Goal: Transaction & Acquisition: Purchase product/service

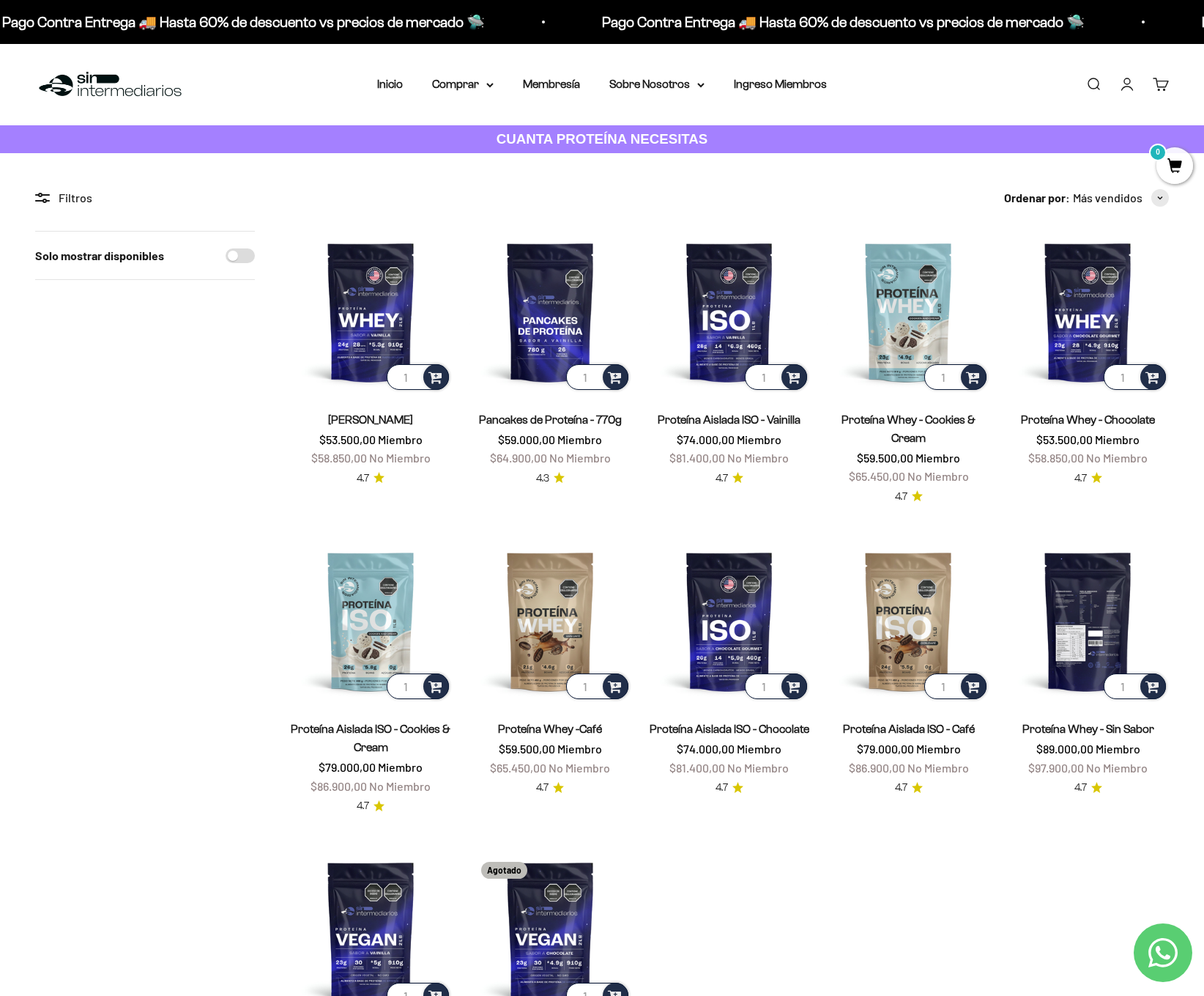
click at [1073, 677] on img at bounding box center [1087, 621] width 162 height 162
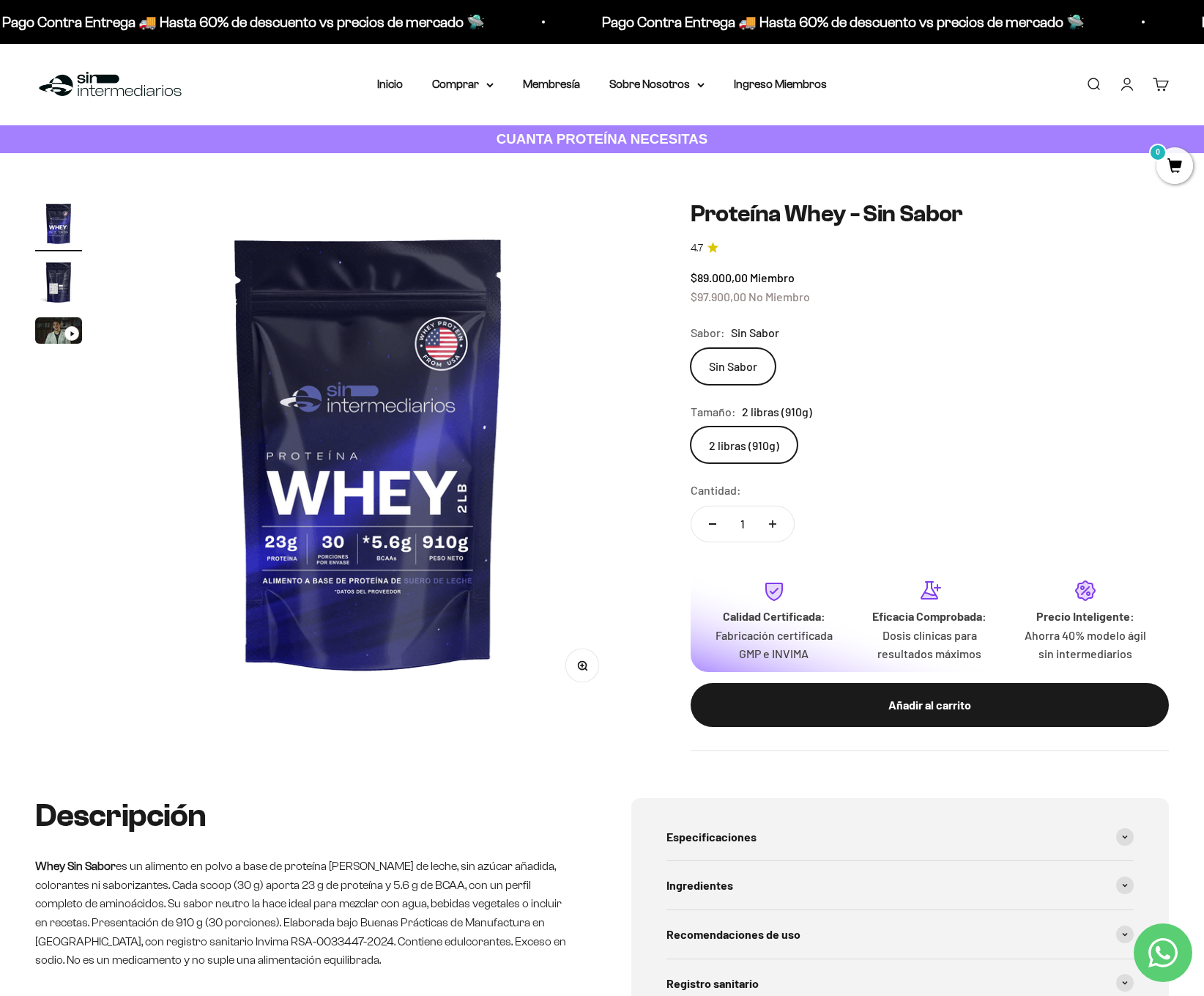
click at [33, 330] on div "Zoom Ir al artículo 1 Ir al artículo 2 Ir al artículo 3 Proteína Whey - Sin Sab…" at bounding box center [602, 476] width 1204 height 644
click at [51, 332] on img "Ir al artículo 3" at bounding box center [58, 330] width 47 height 27
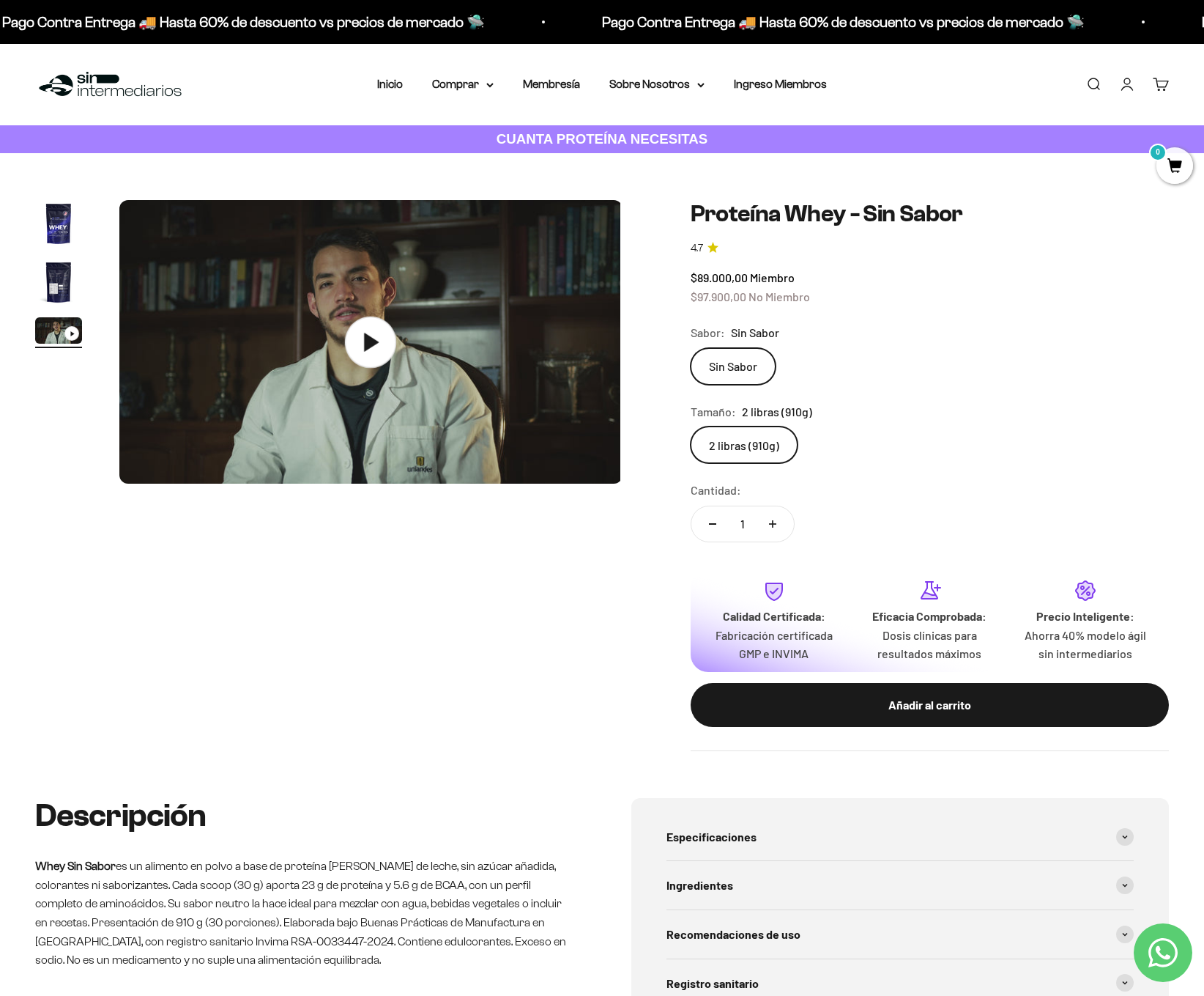
scroll to position [0, 1041]
click at [412, 347] on img at bounding box center [369, 341] width 503 height 284
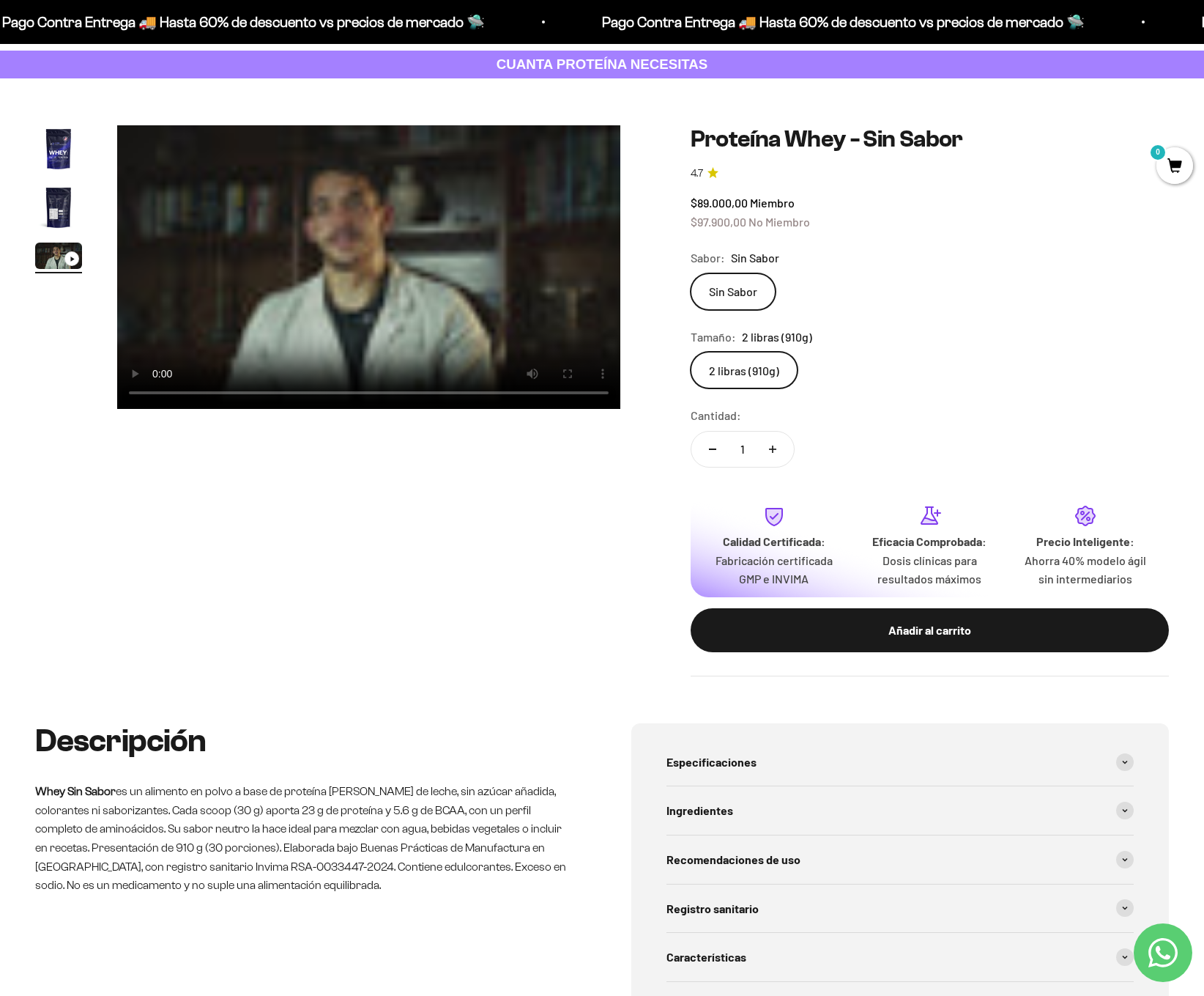
scroll to position [11, 0]
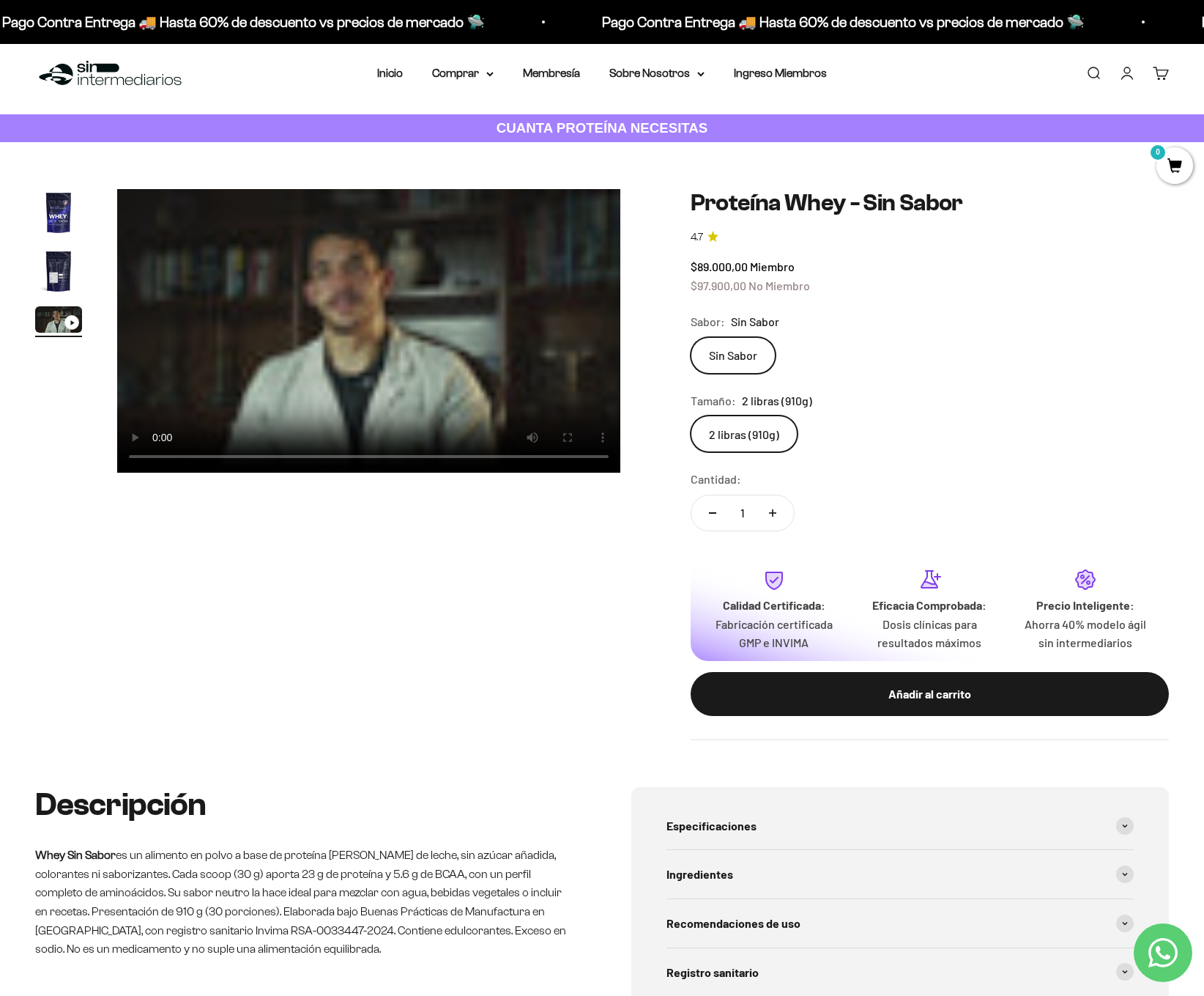
click at [60, 254] on img "Ir al artículo 2" at bounding box center [58, 271] width 47 height 47
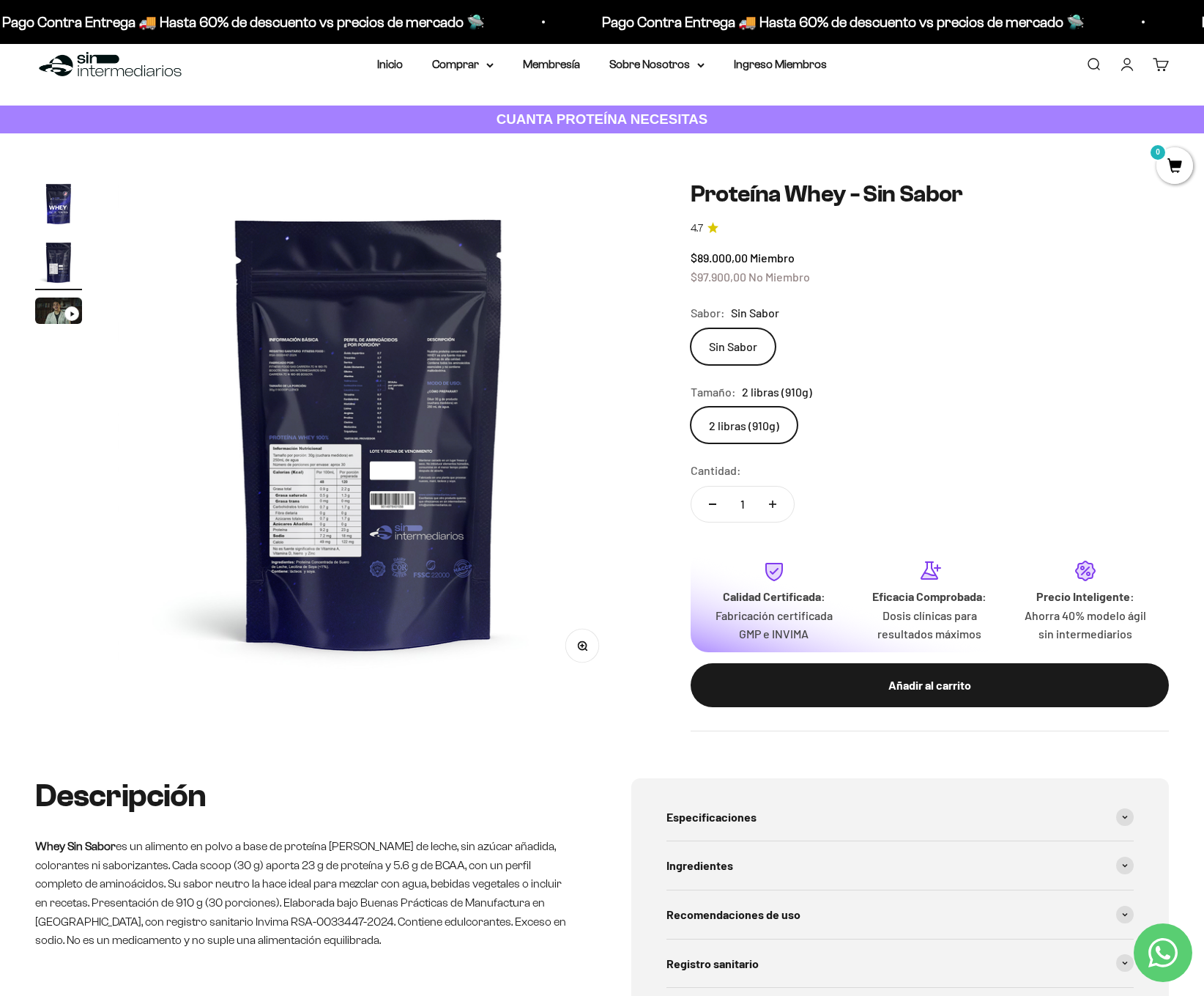
scroll to position [351, 0]
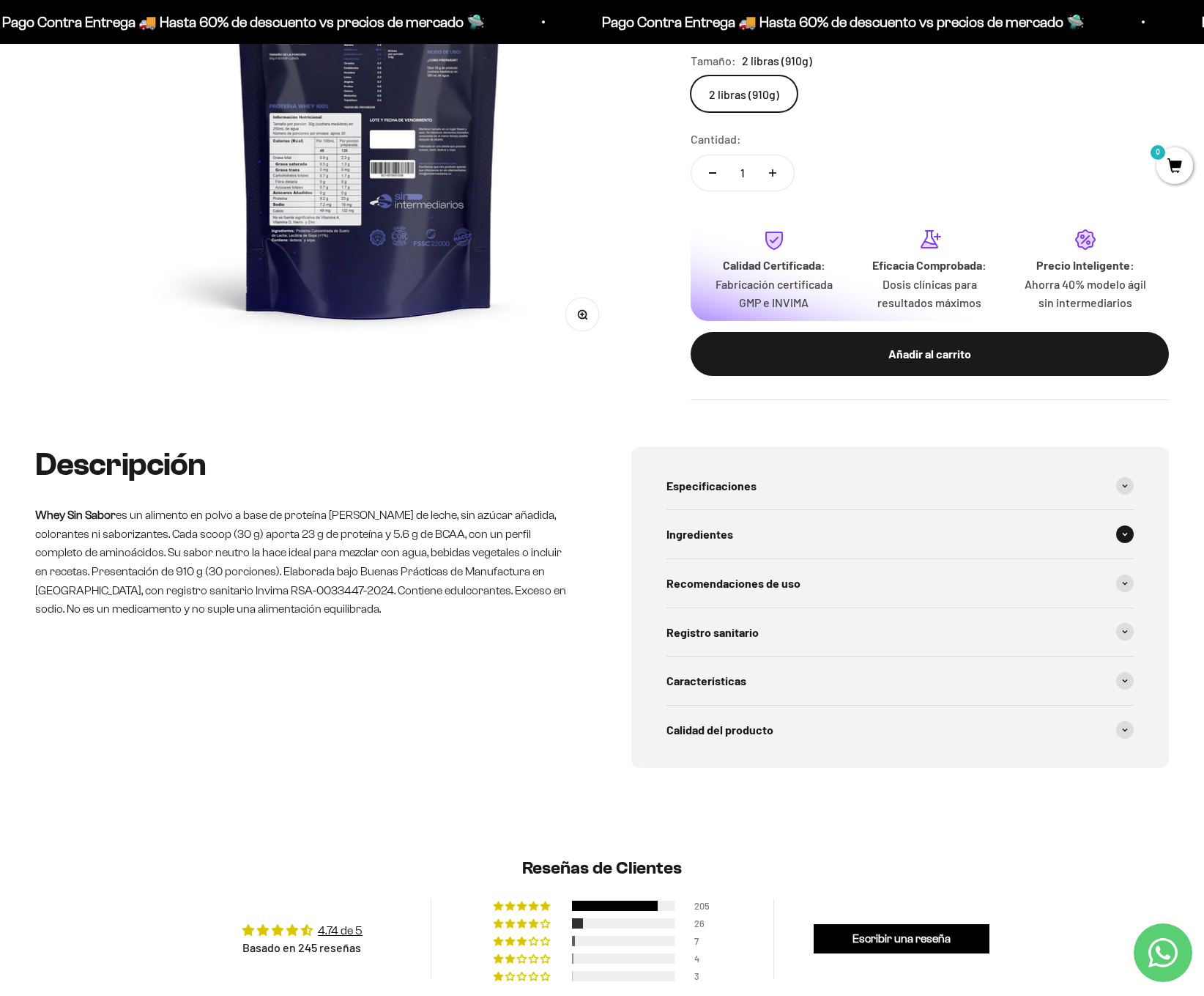
click at [819, 514] on div "Ingredientes" at bounding box center [899, 534] width 467 height 49
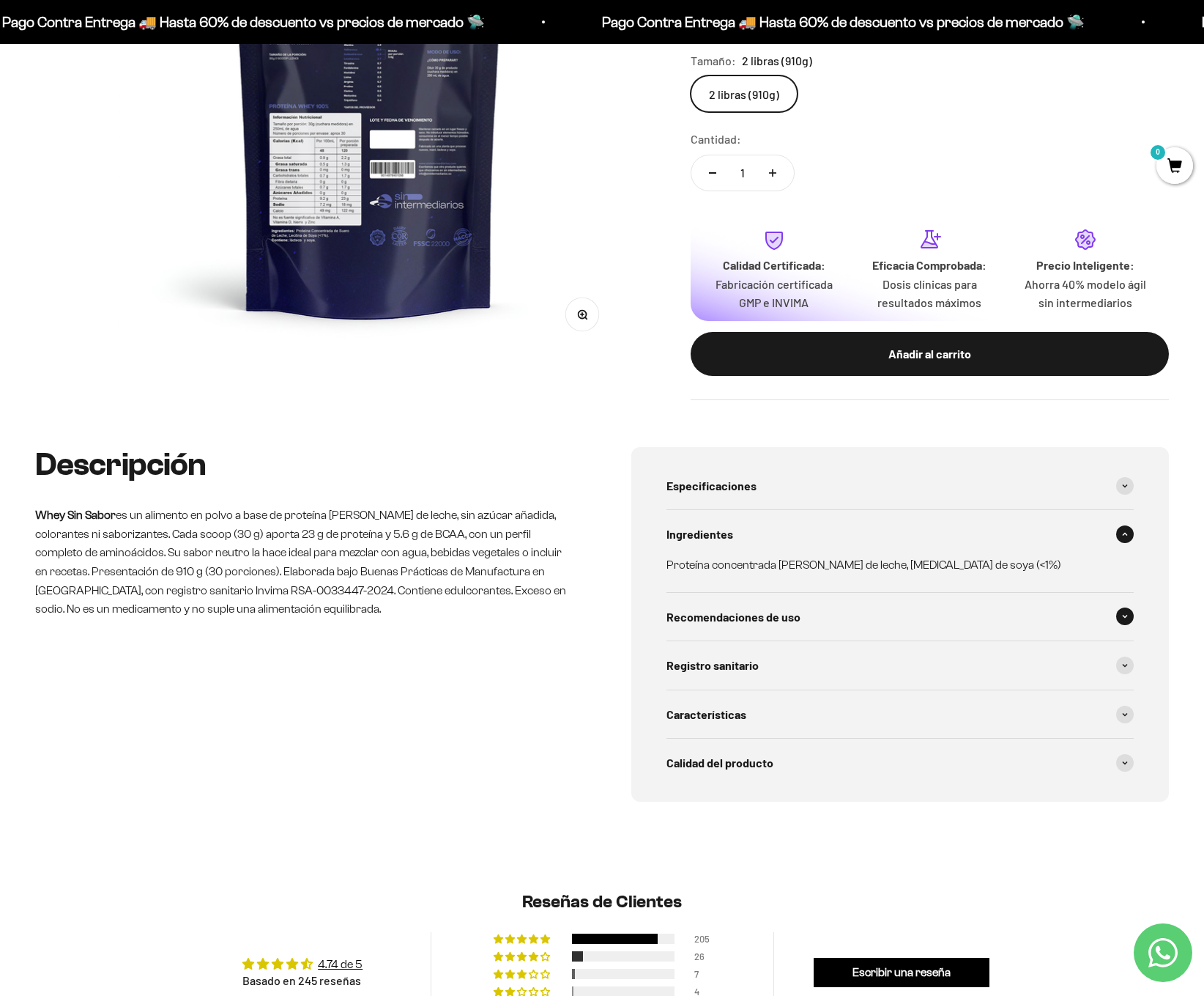
click at [826, 598] on div "Recomendaciones de uso" at bounding box center [899, 617] width 467 height 49
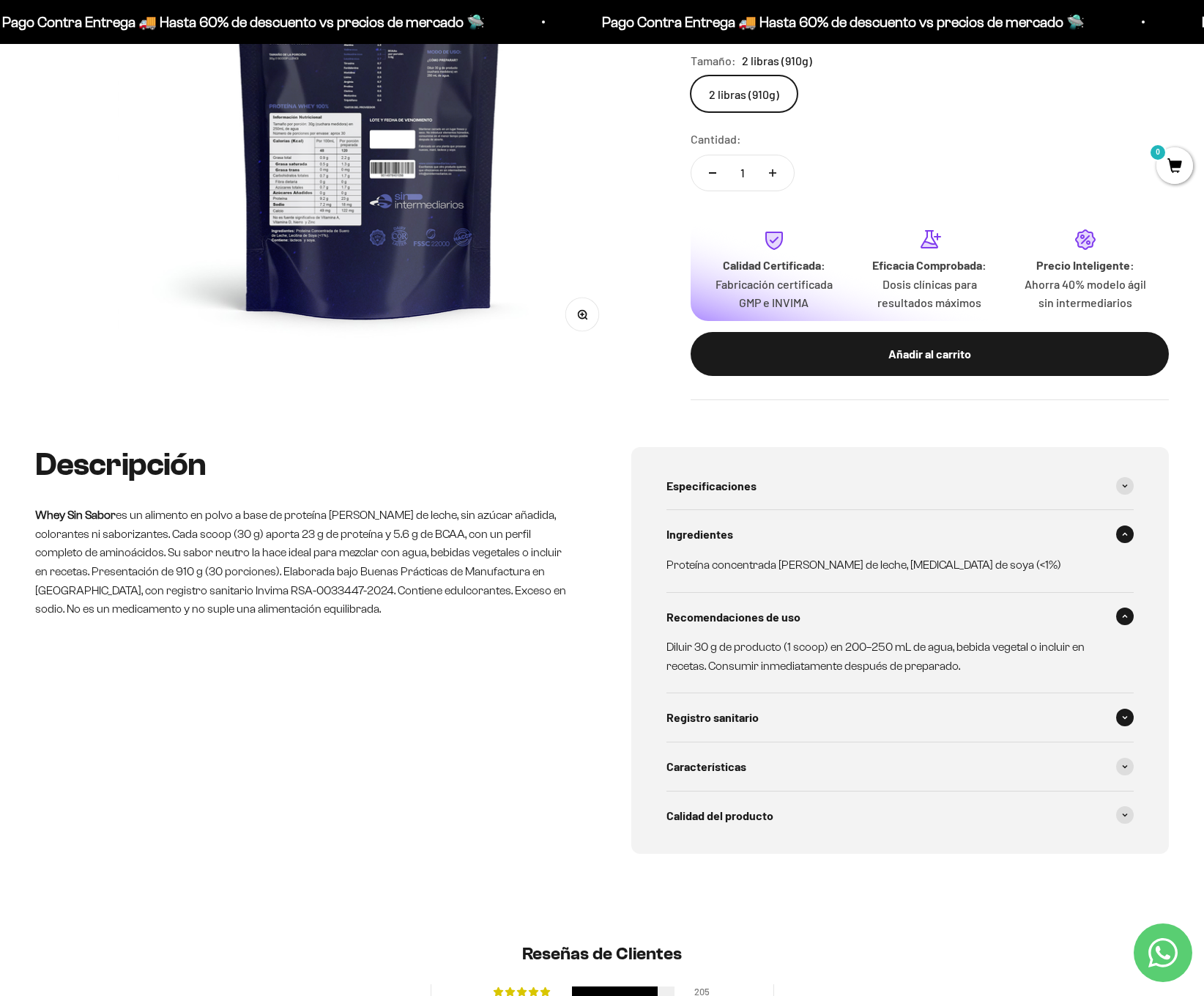
click at [778, 706] on div "Registro sanitario" at bounding box center [899, 717] width 467 height 49
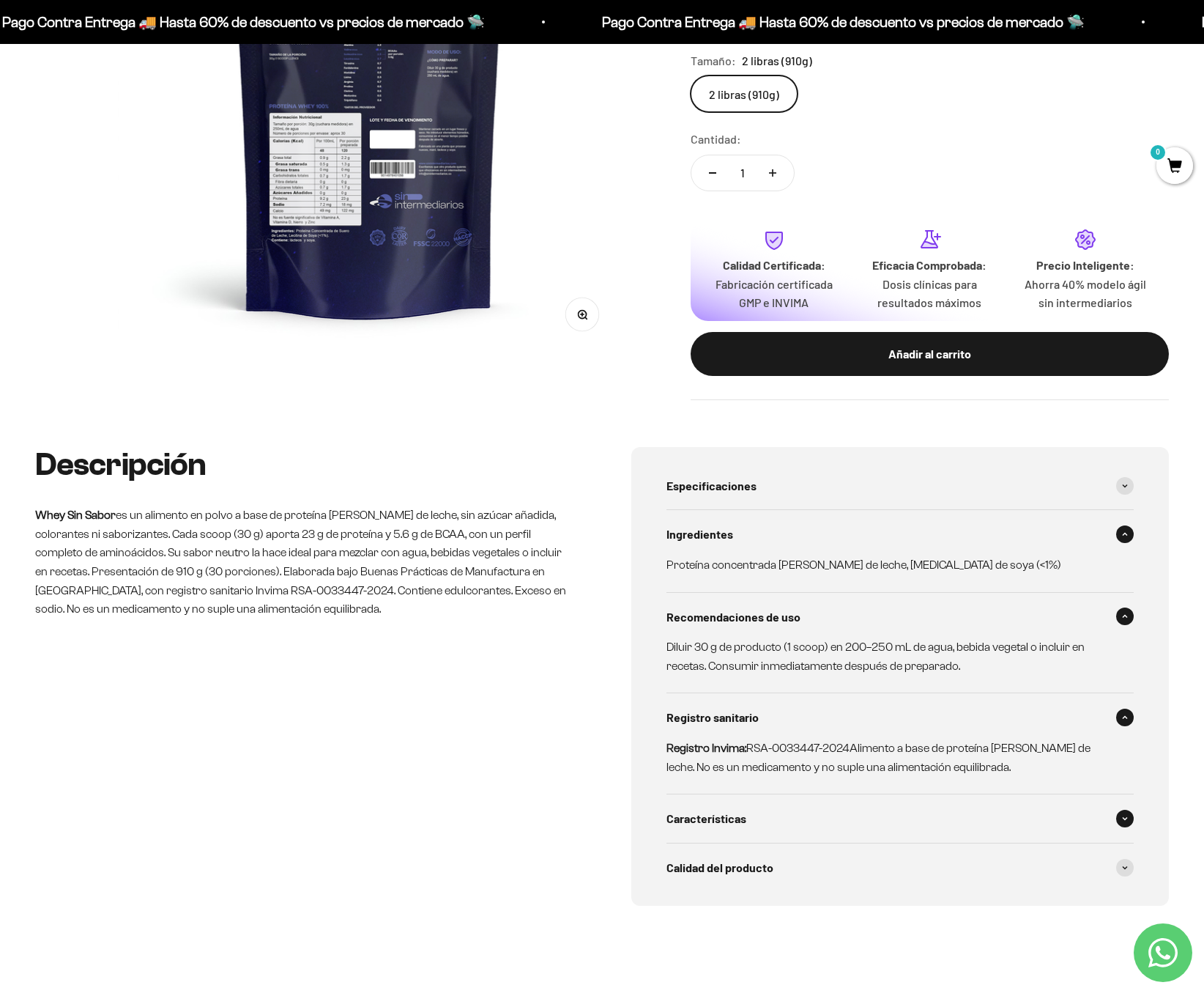
click at [778, 811] on div "Características" at bounding box center [899, 818] width 467 height 49
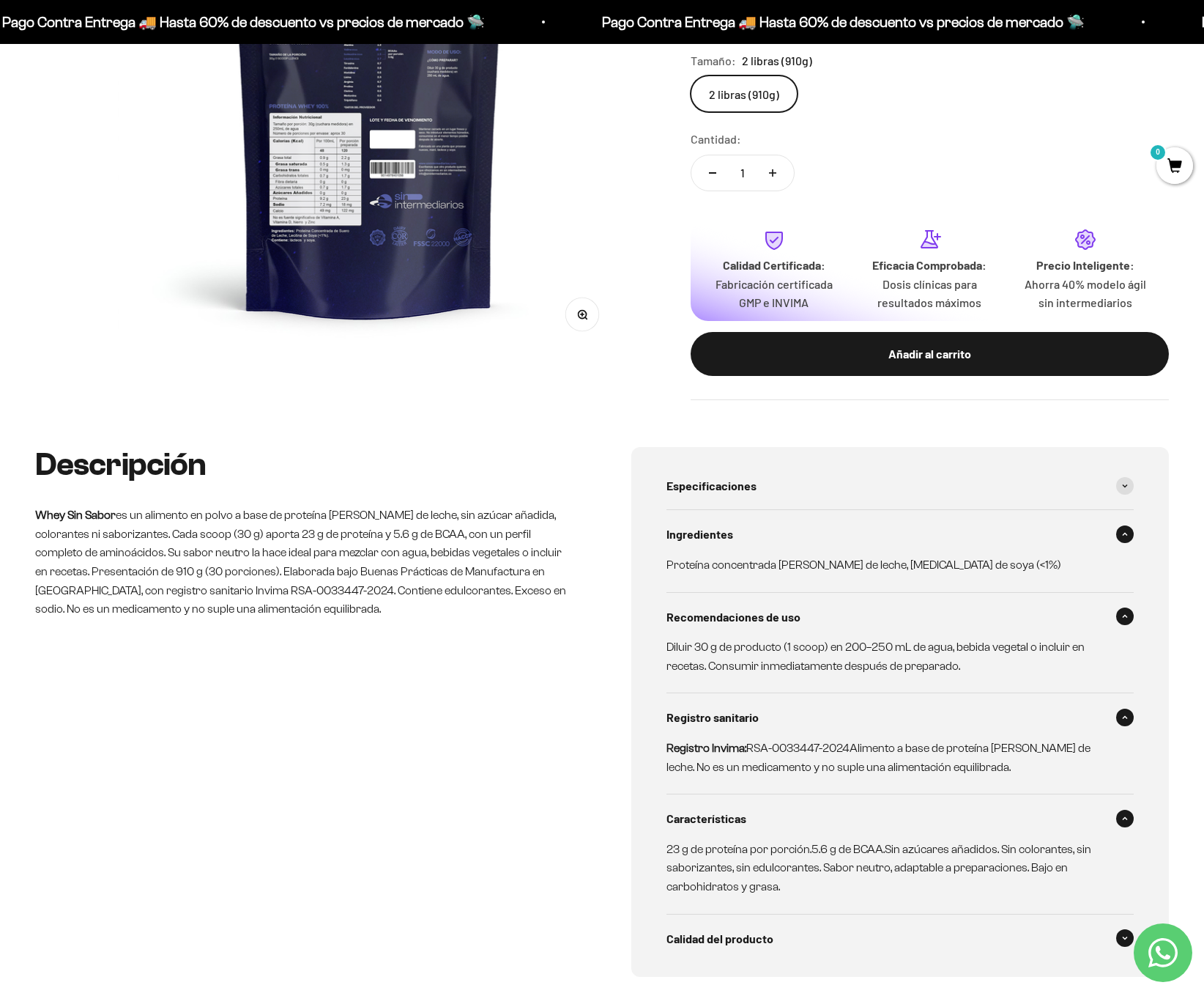
click at [778, 933] on div "Calidad del producto" at bounding box center [899, 938] width 467 height 49
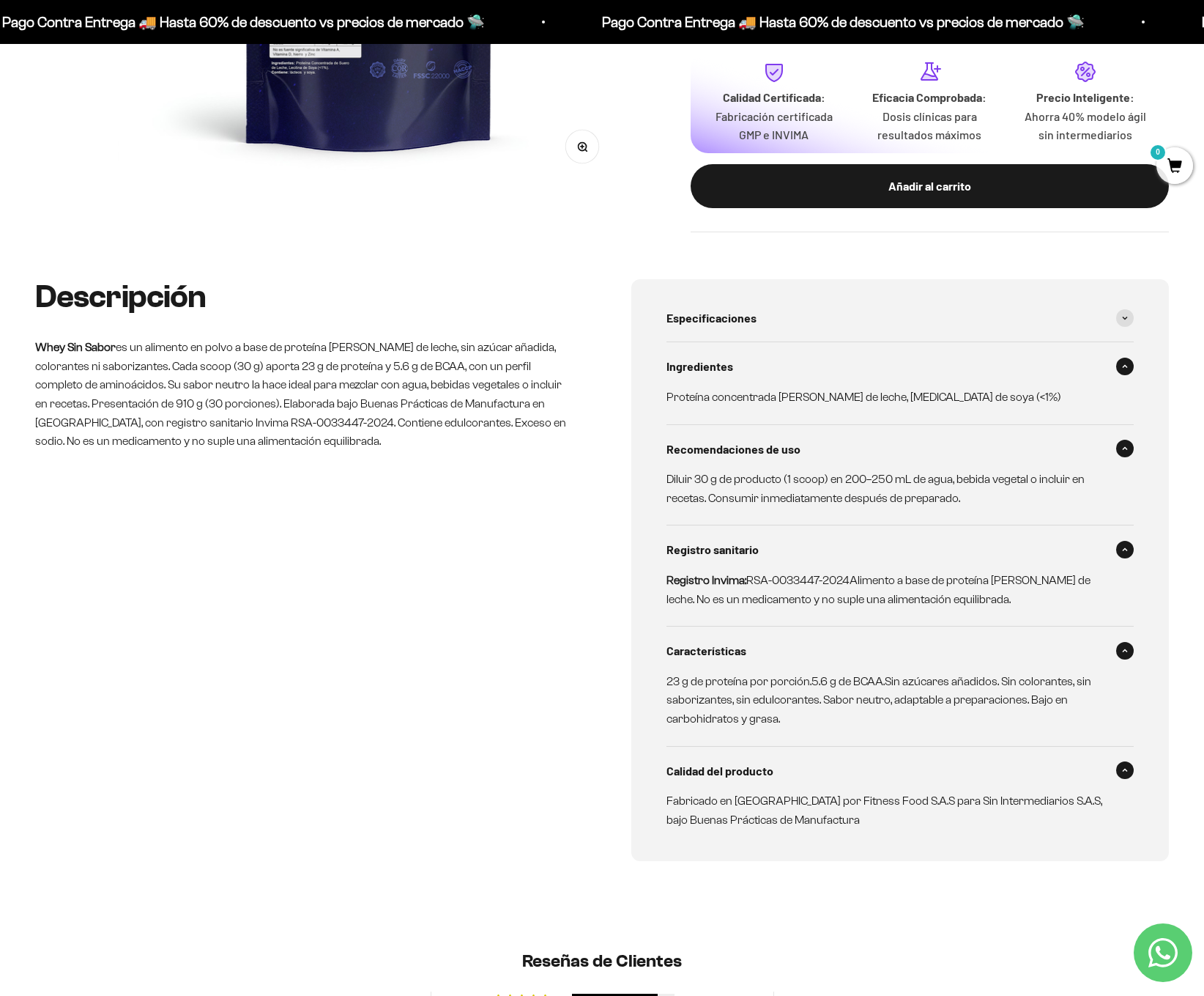
scroll to position [702, 0]
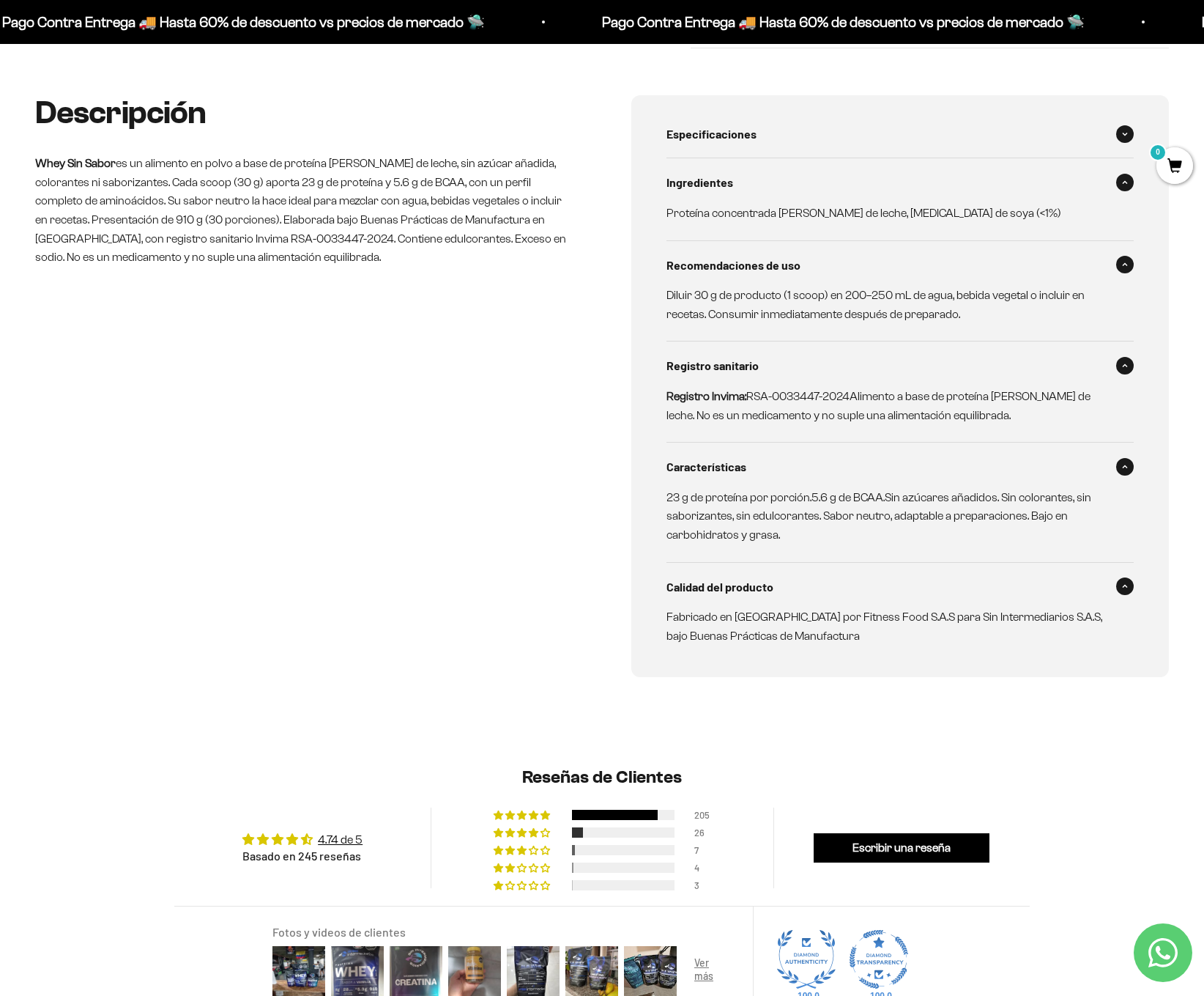
click at [830, 121] on div "Especificaciones" at bounding box center [899, 134] width 467 height 49
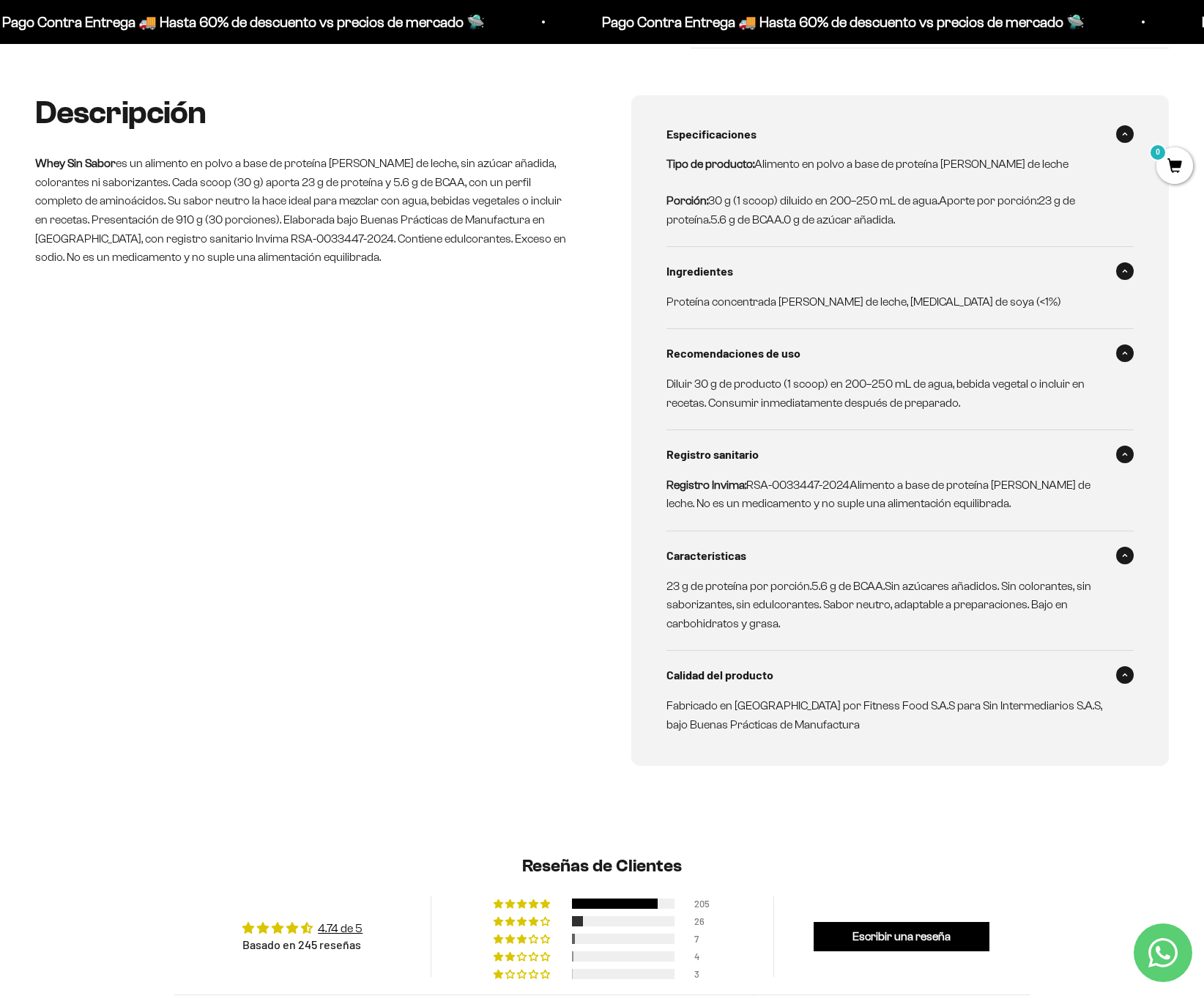
drag, startPoint x: 897, startPoint y: 223, endPoint x: 650, endPoint y: 176, distance: 251.4
click at [650, 176] on div "Especificaciones Tipo de producto: Alimento en polvo a base de proteína de suer…" at bounding box center [900, 431] width 538 height 670
drag, startPoint x: 660, startPoint y: 147, endPoint x: 910, endPoint y: 234, distance: 264.7
click at [910, 234] on div "Especificaciones Tipo de producto: Alimento en polvo a base de proteína de suer…" at bounding box center [900, 431] width 538 height 670
copy div "Tipo de producto: Alimento en polvo a base de proteína de suero de leche Porció…"
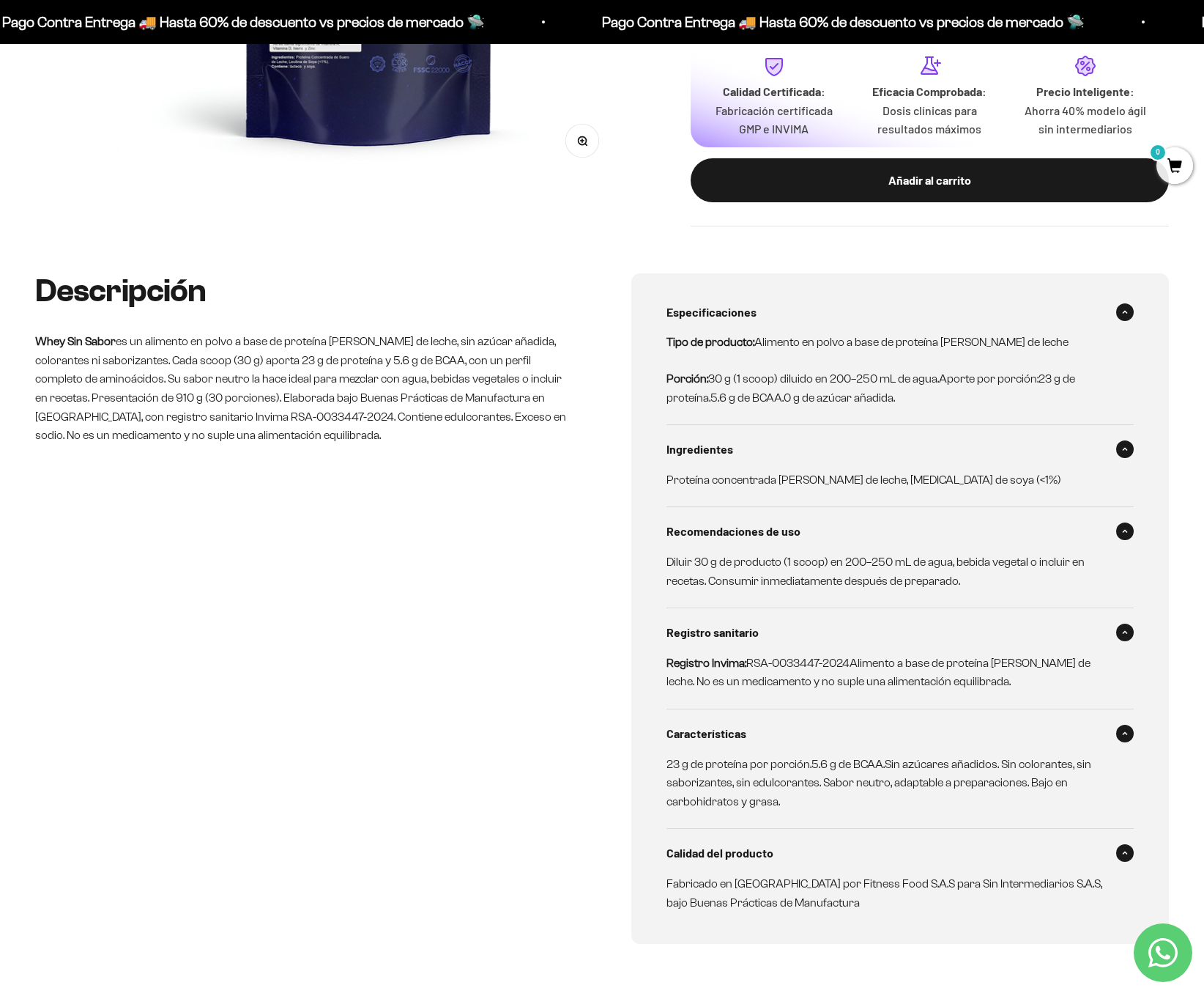
scroll to position [0, 0]
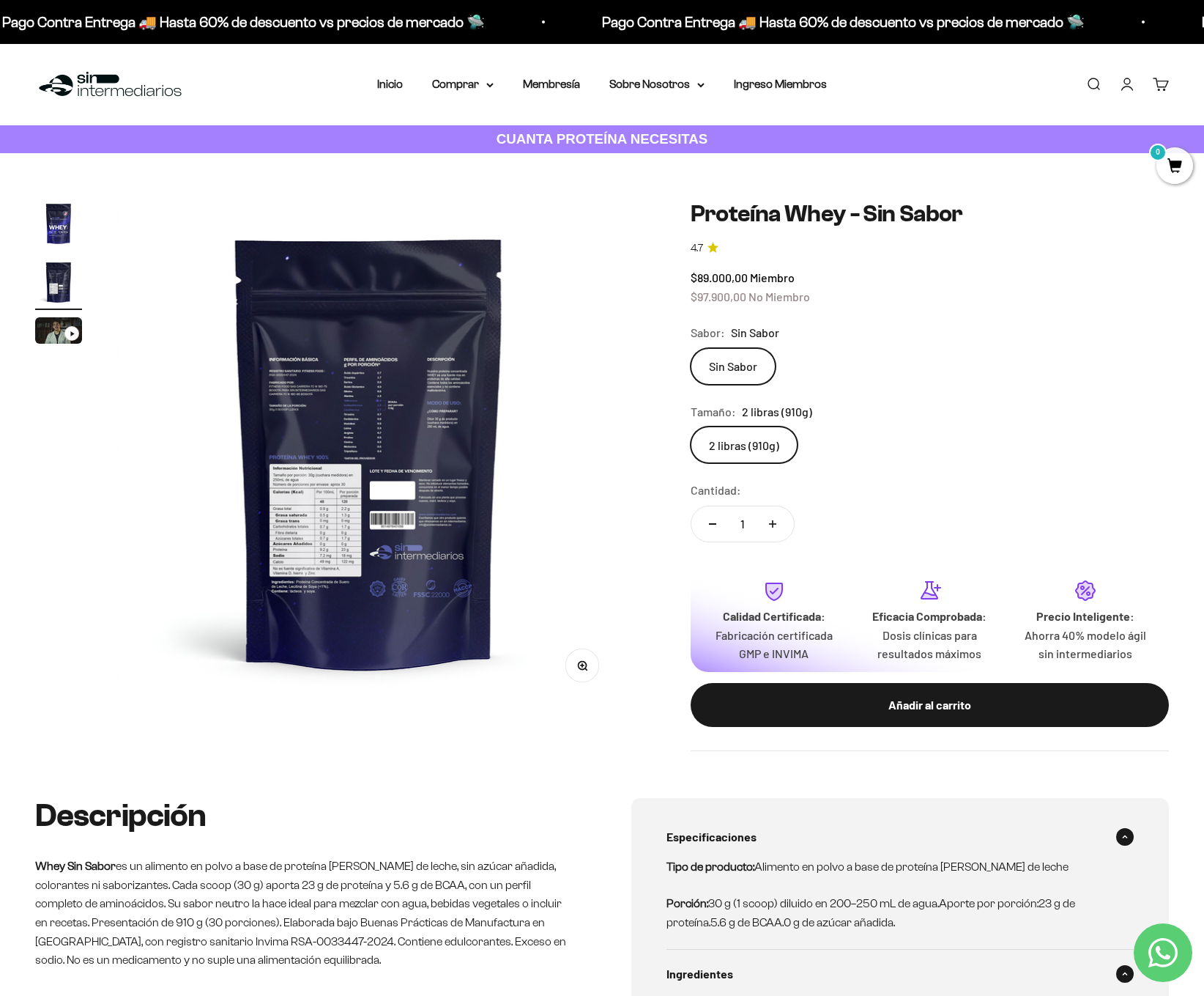
click at [394, 405] on img at bounding box center [370, 452] width 503 height 503
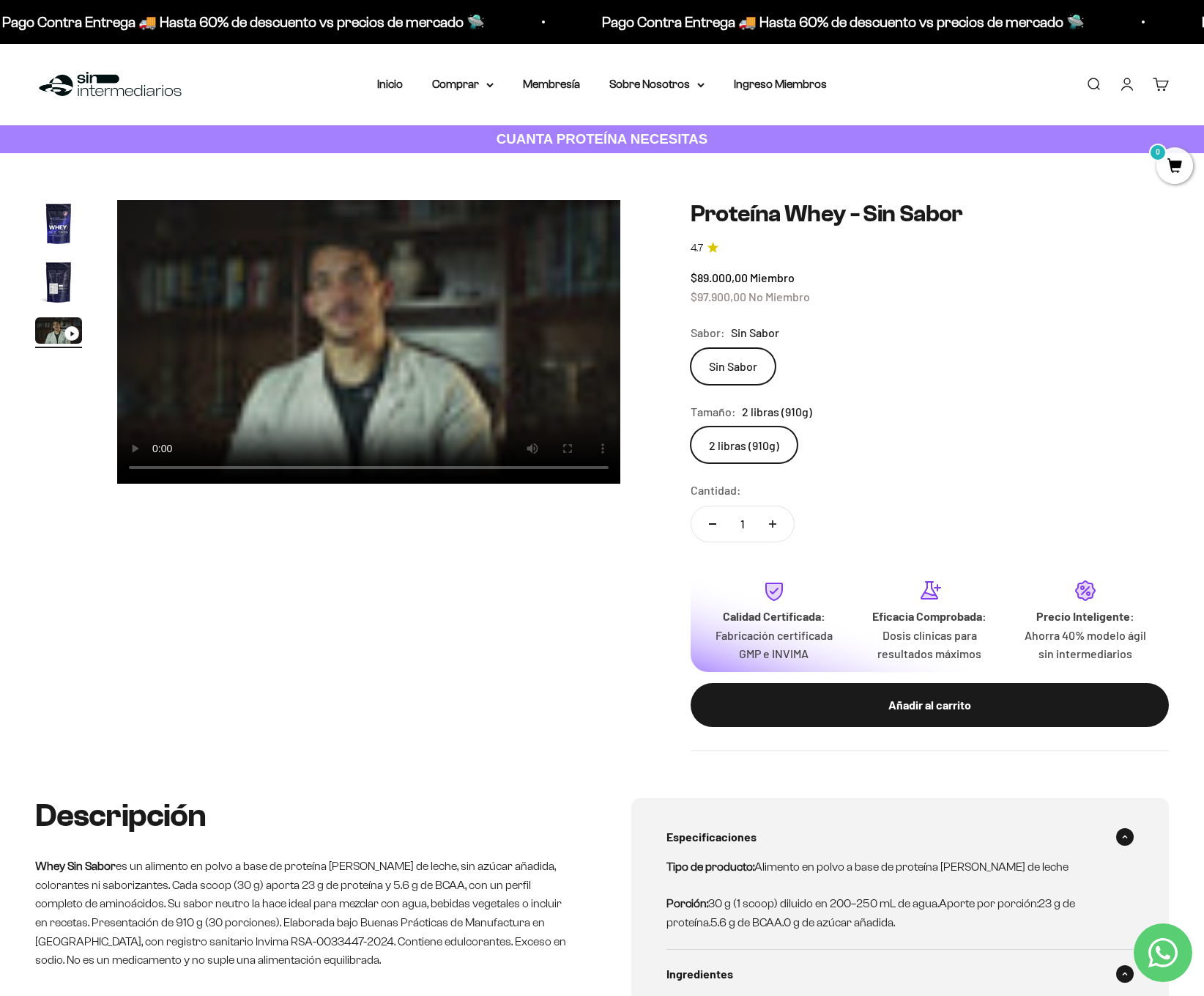
click at [65, 262] on img "Ir al artículo 2" at bounding box center [58, 282] width 47 height 47
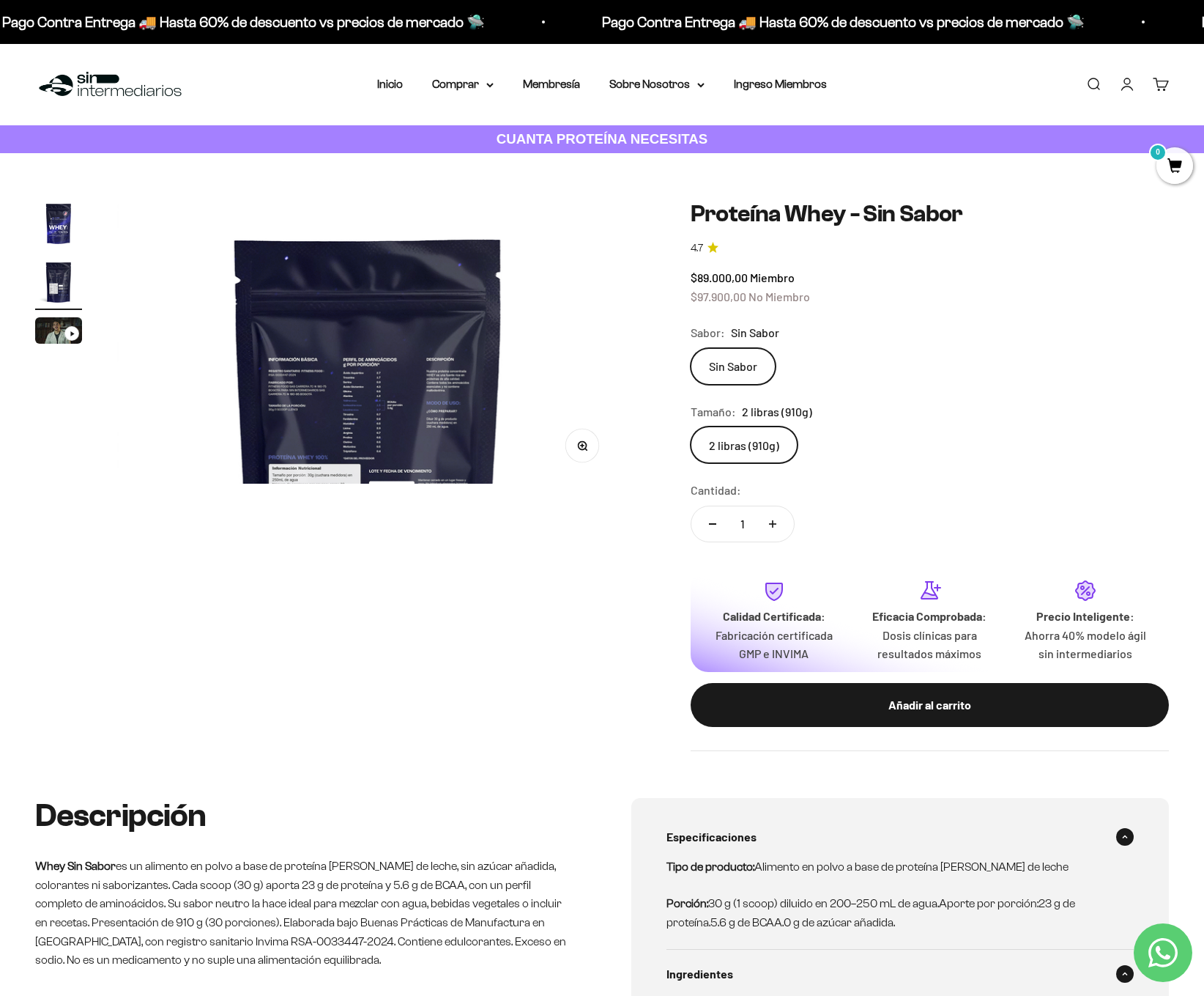
scroll to position [0, 520]
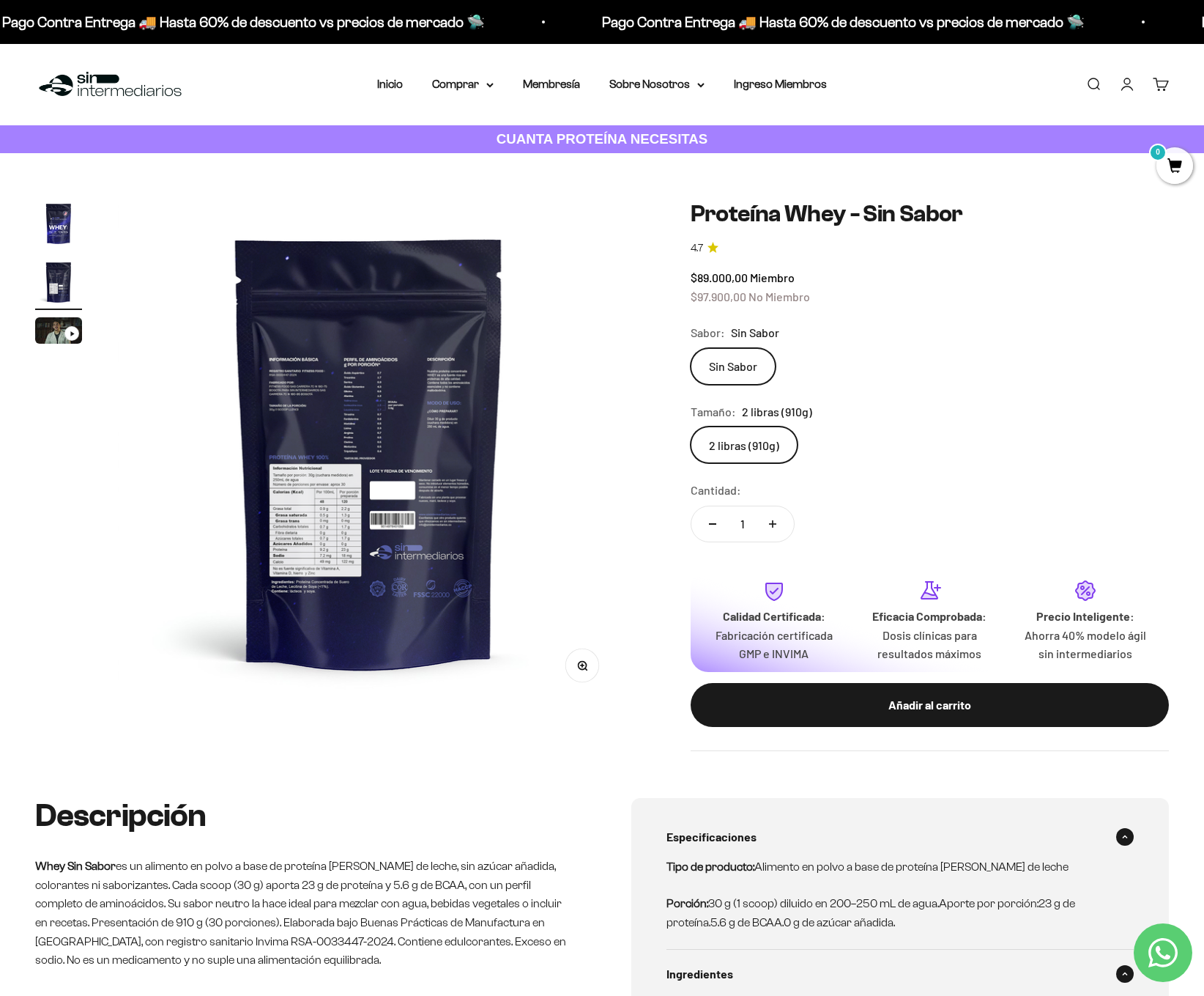
click at [584, 659] on button "Zoom" at bounding box center [582, 665] width 33 height 33
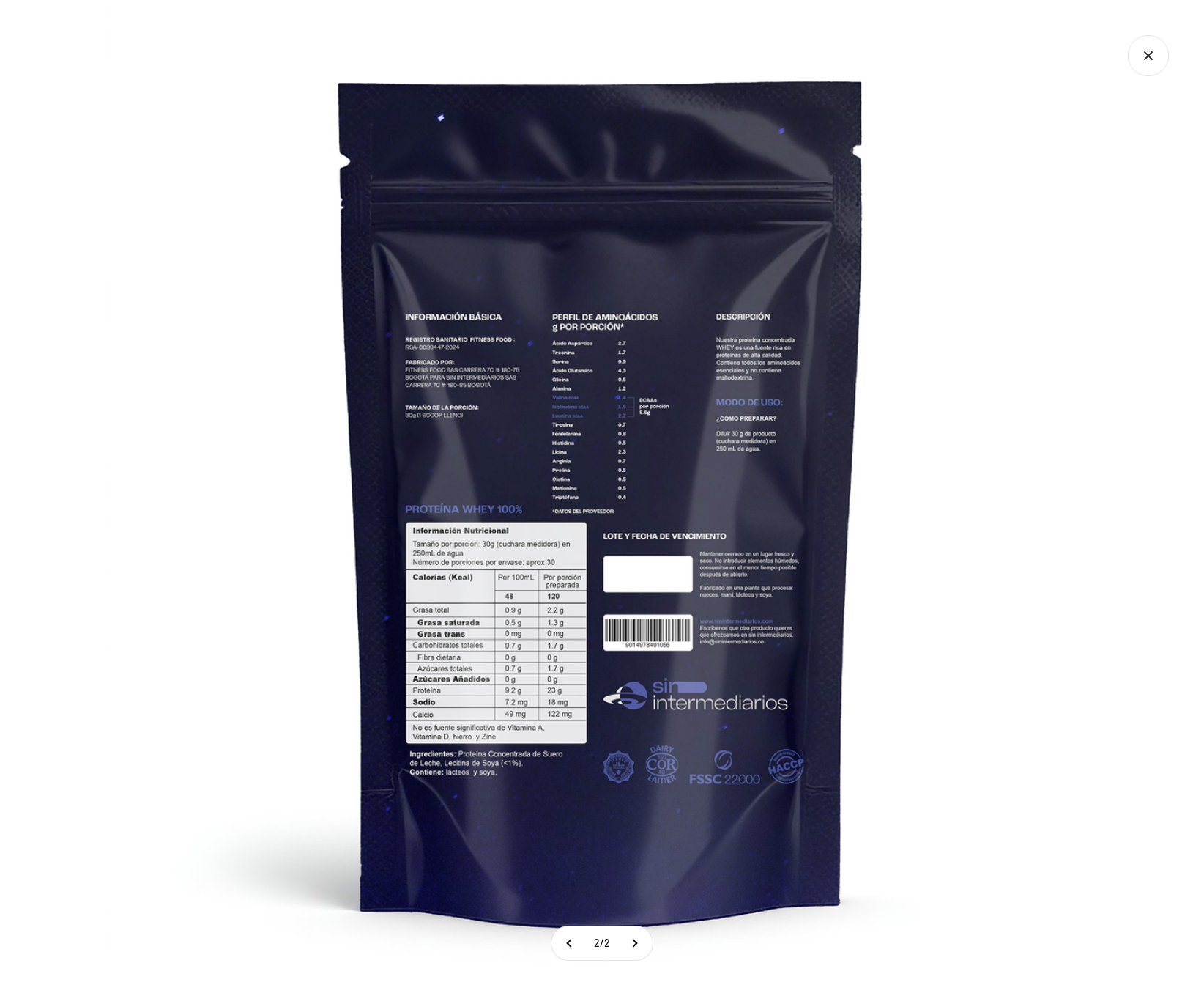
click at [487, 347] on img at bounding box center [602, 498] width 989 height 990
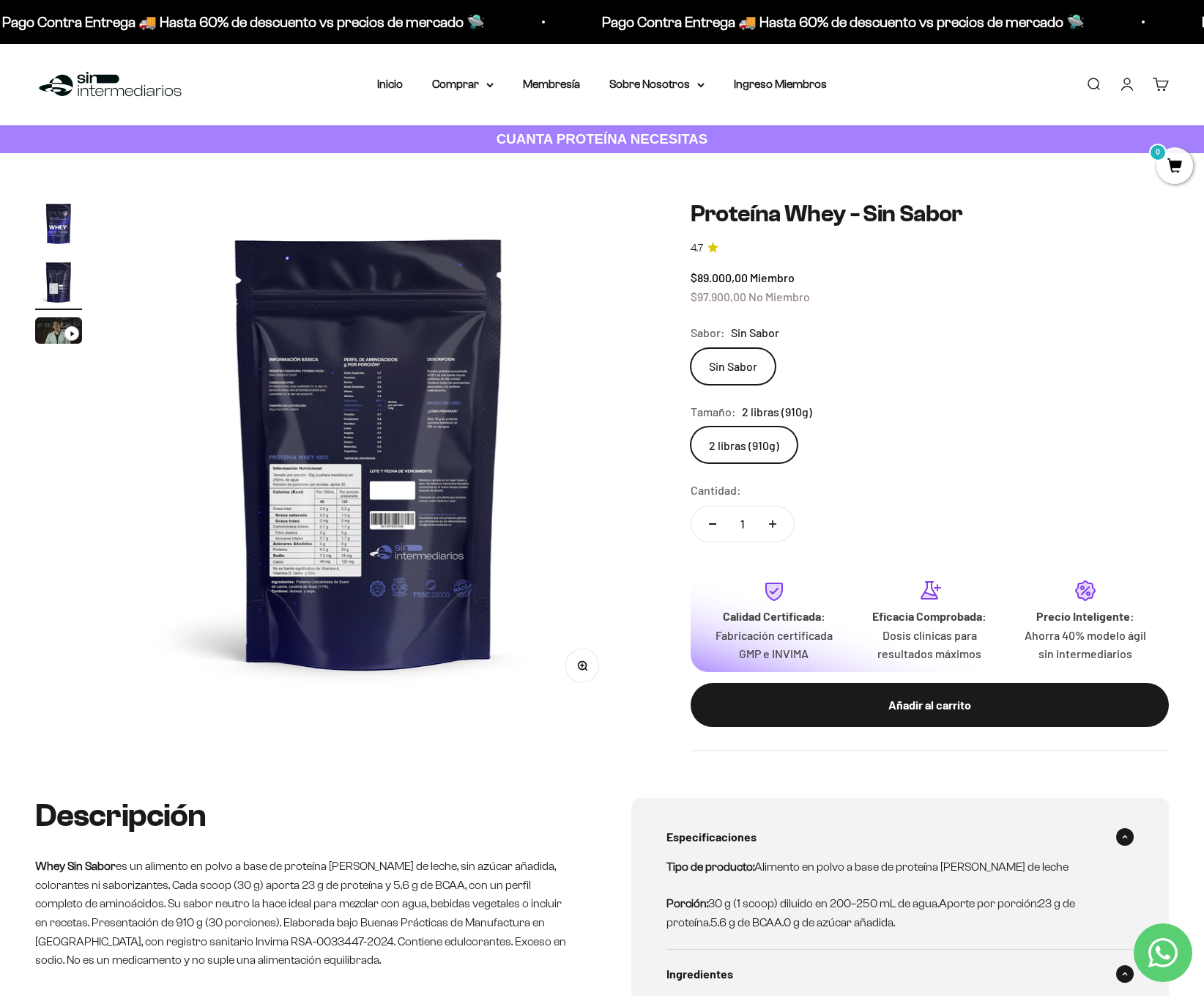
click at [575, 659] on button "Zoom" at bounding box center [582, 665] width 33 height 33
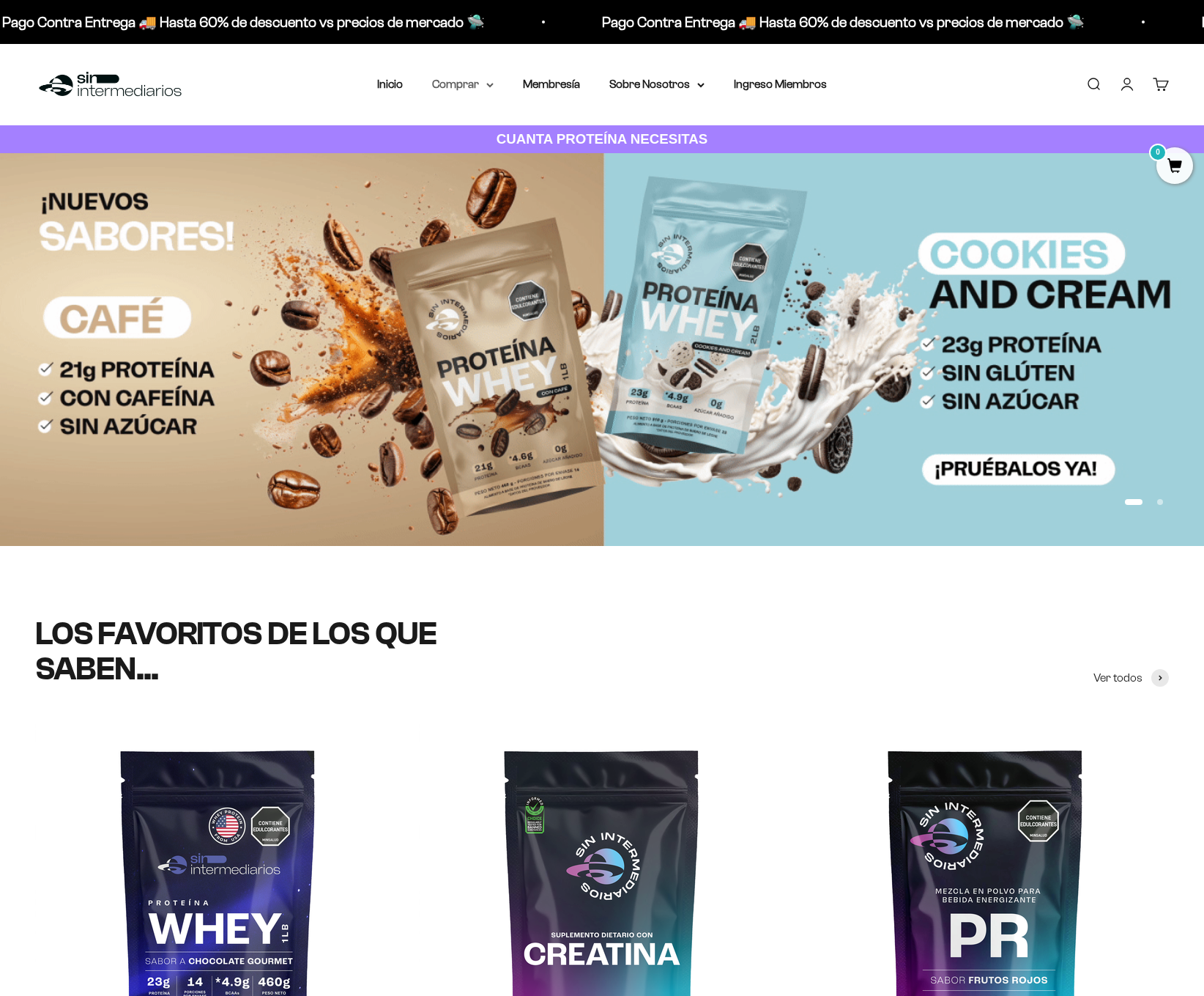
click at [469, 82] on summary "Comprar" at bounding box center [463, 84] width 61 height 19
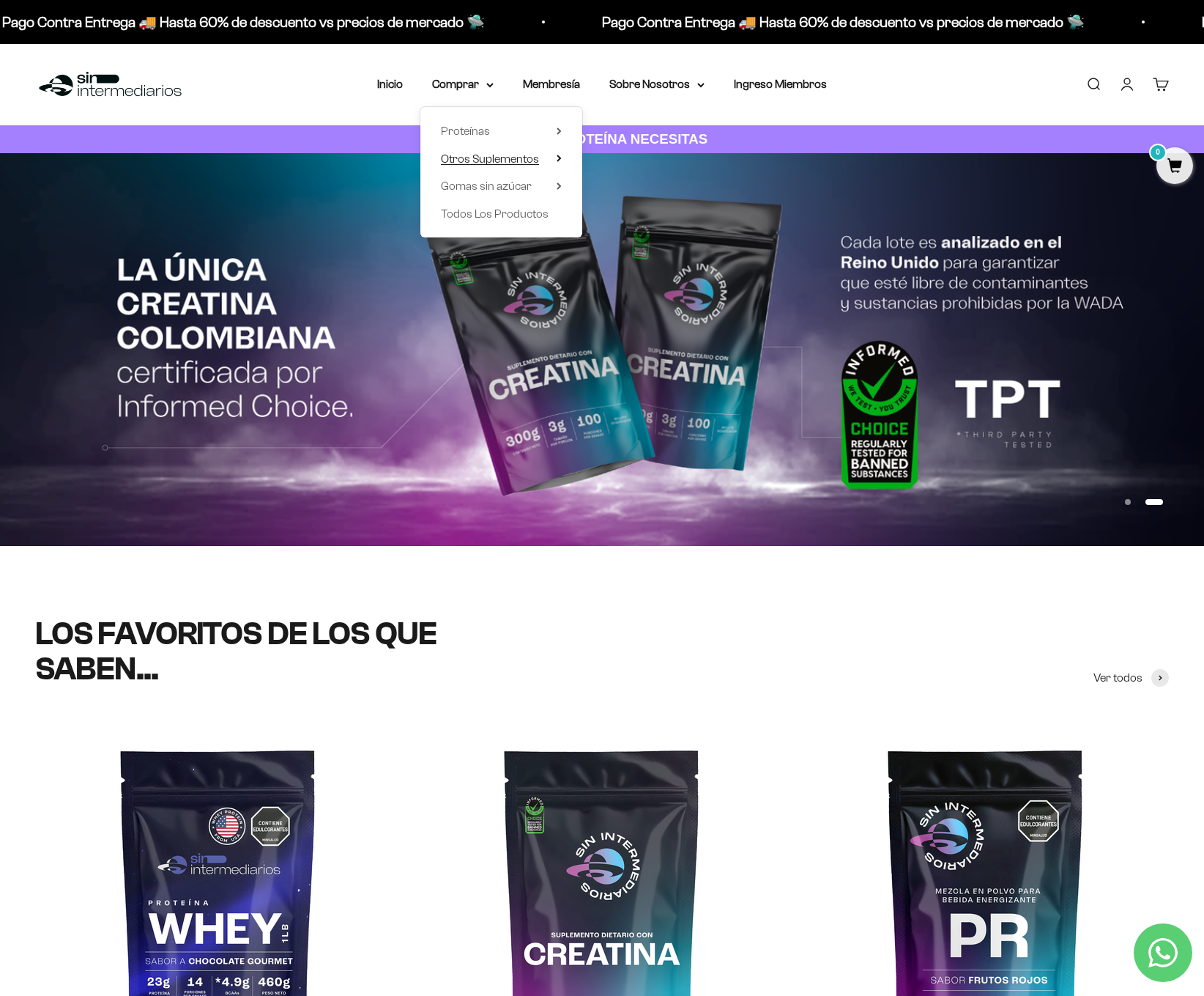
click at [528, 154] on span "Otros Suplementos" at bounding box center [490, 159] width 98 height 13
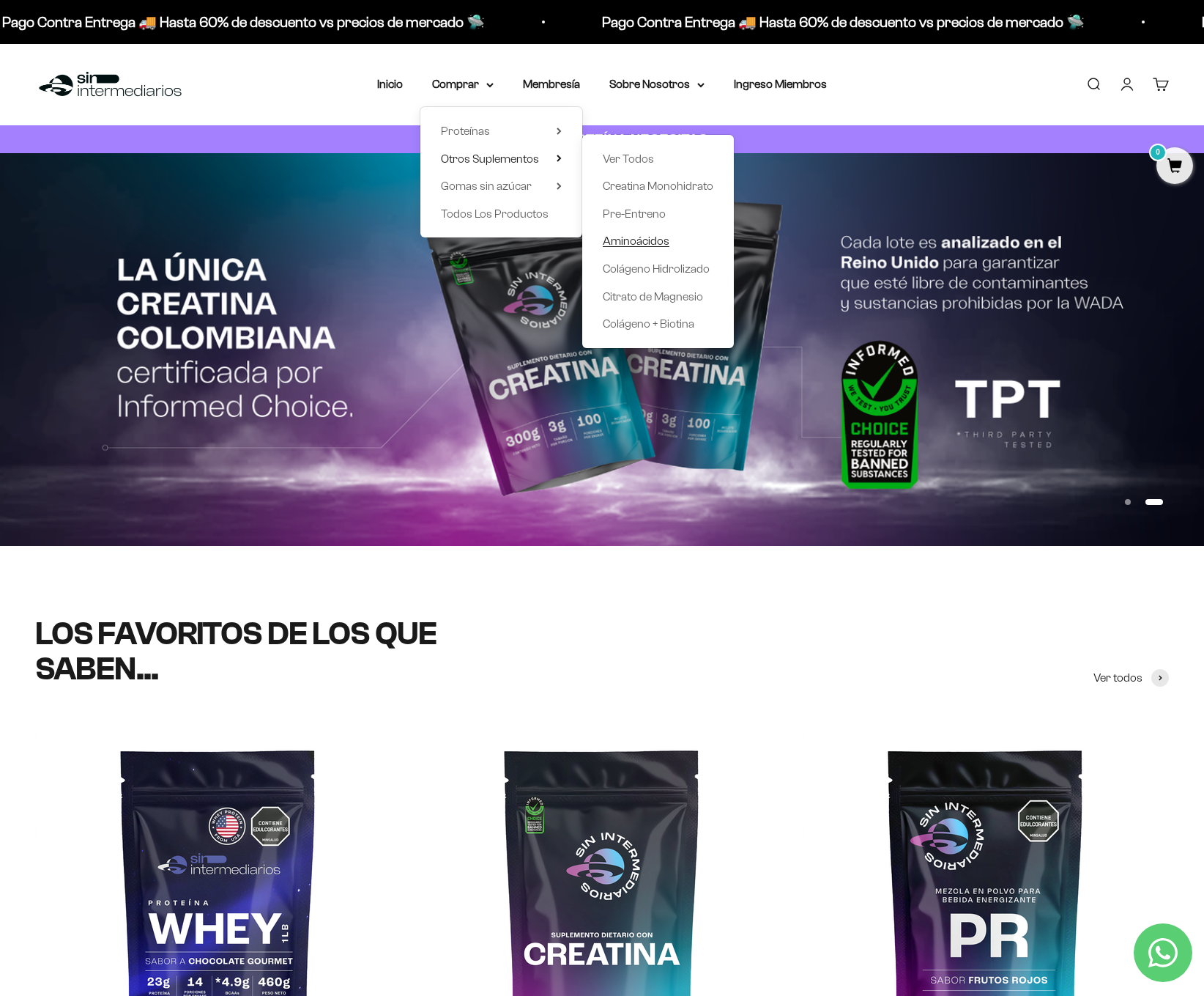
click at [652, 235] on span "Aminoácidos" at bounding box center [636, 241] width 67 height 13
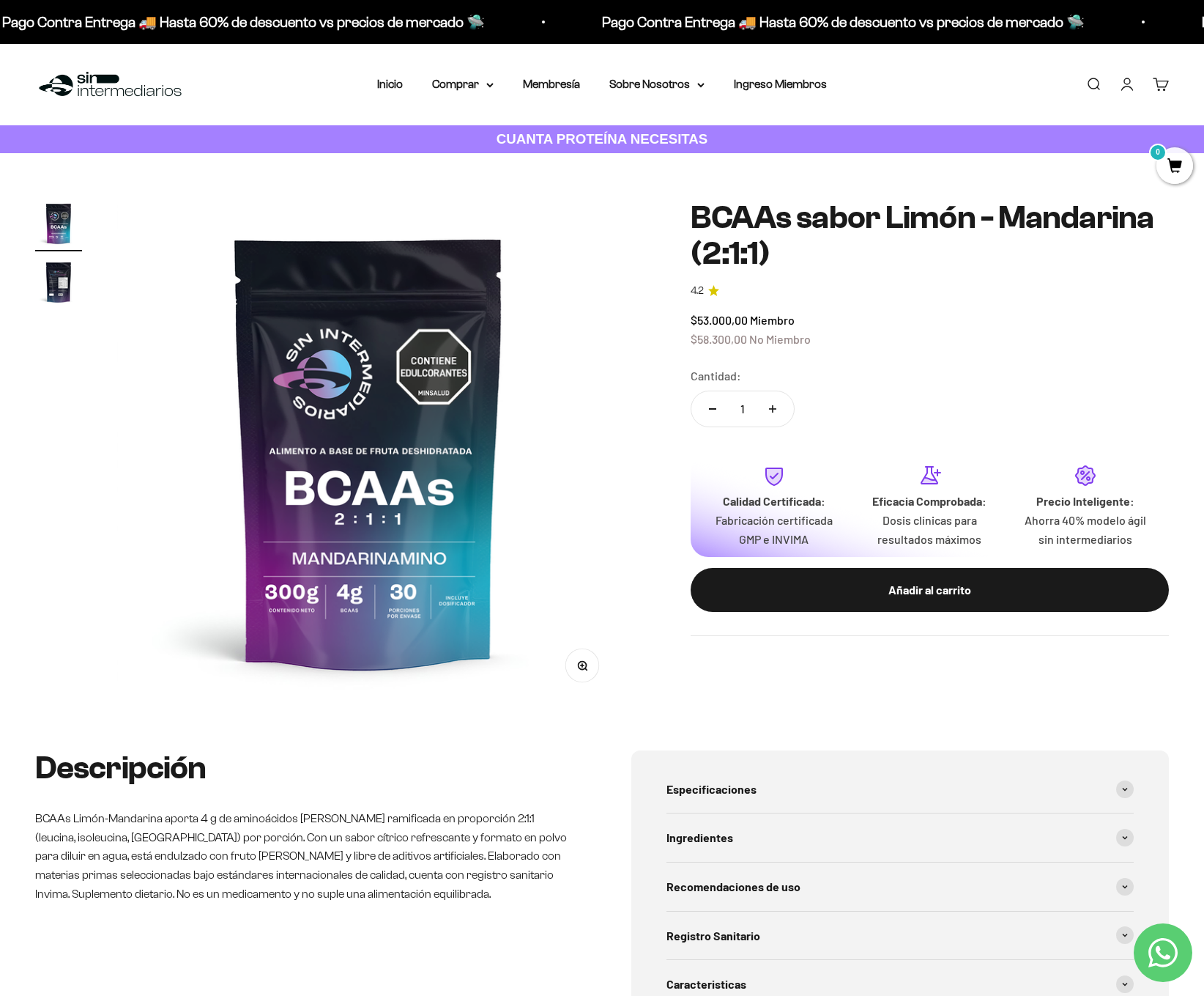
click at [59, 290] on img "Ir al artículo 2" at bounding box center [58, 282] width 47 height 47
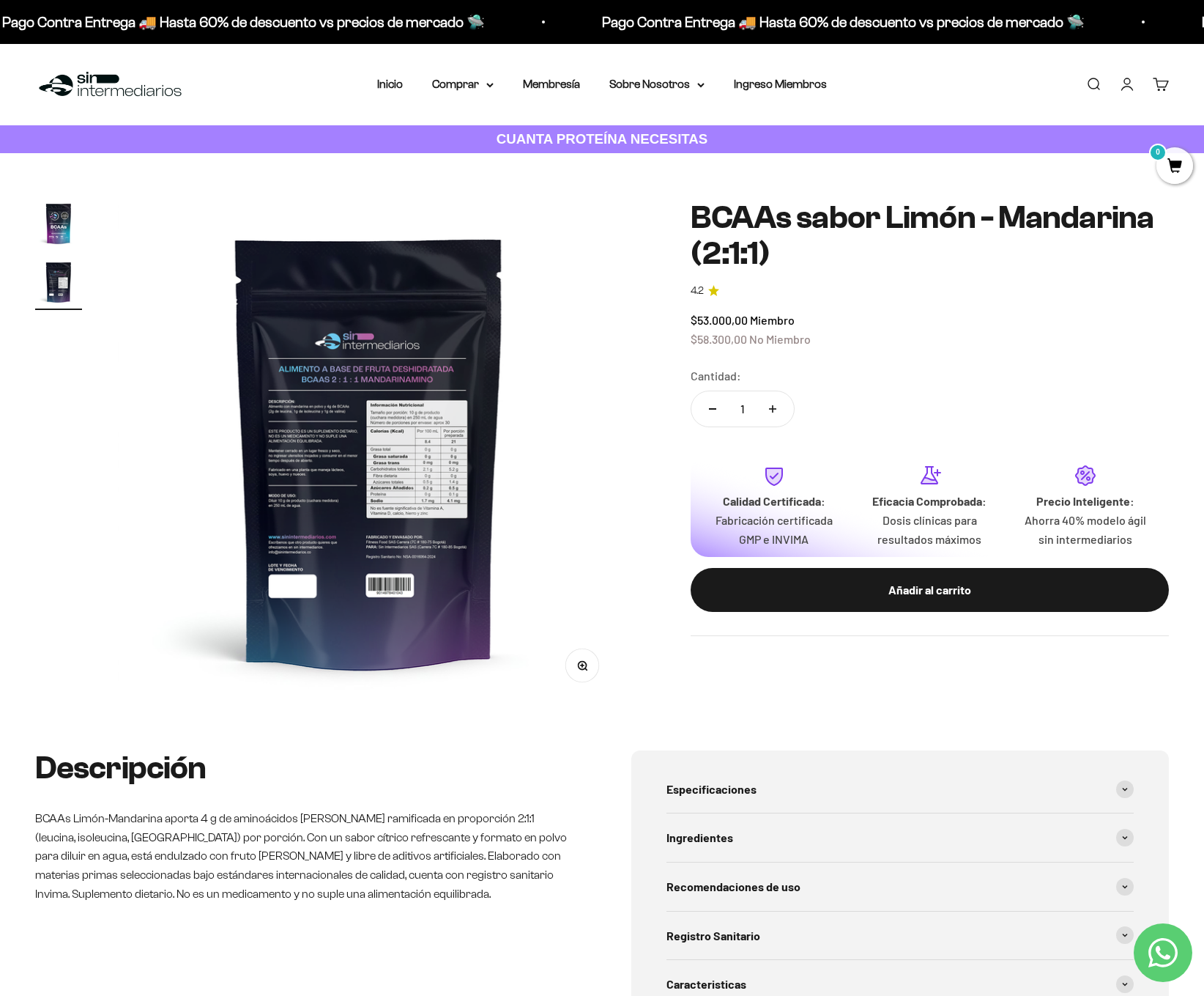
click at [312, 446] on img at bounding box center [370, 452] width 503 height 503
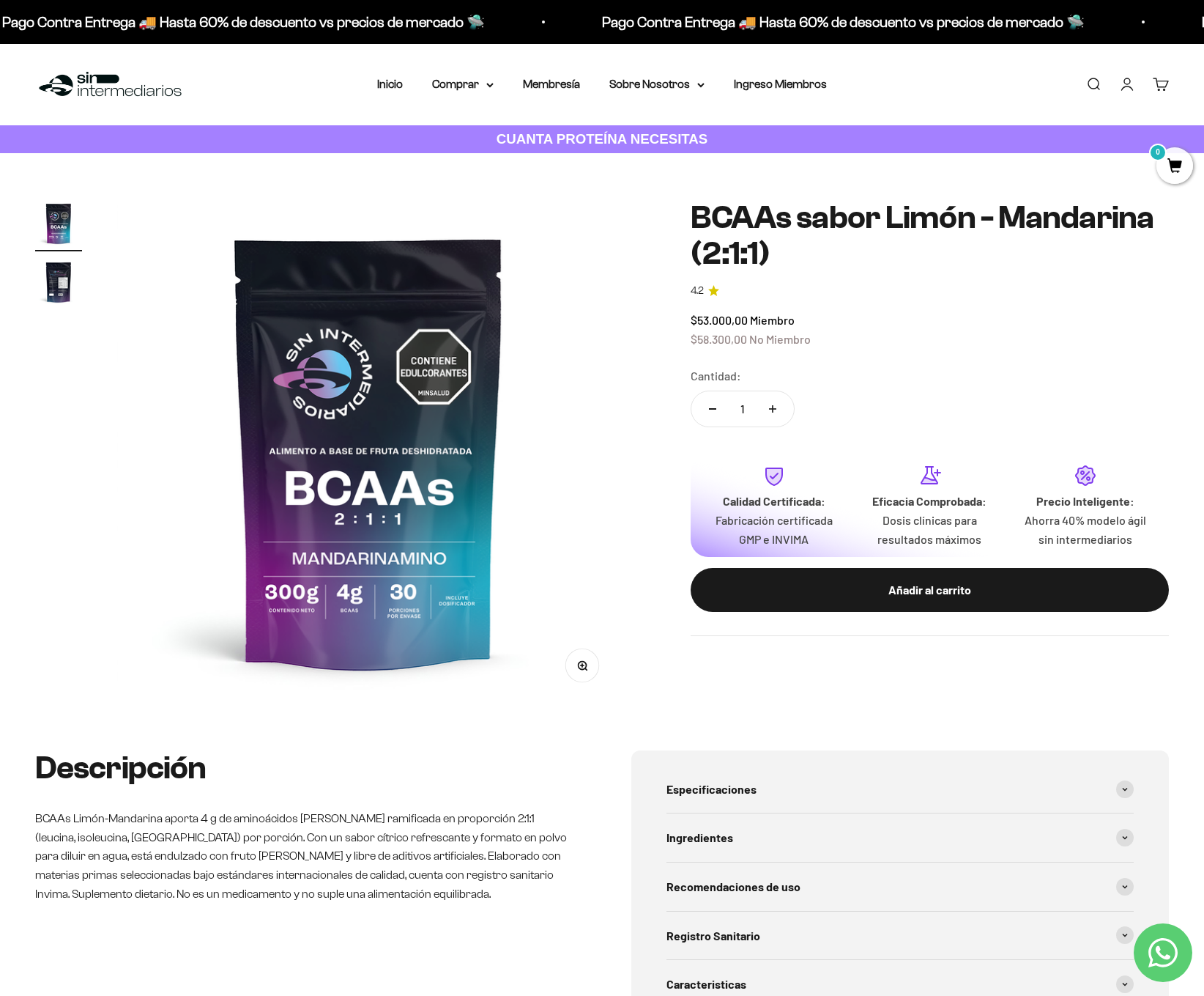
click at [56, 263] on img "Ir al artículo 2" at bounding box center [58, 282] width 47 height 47
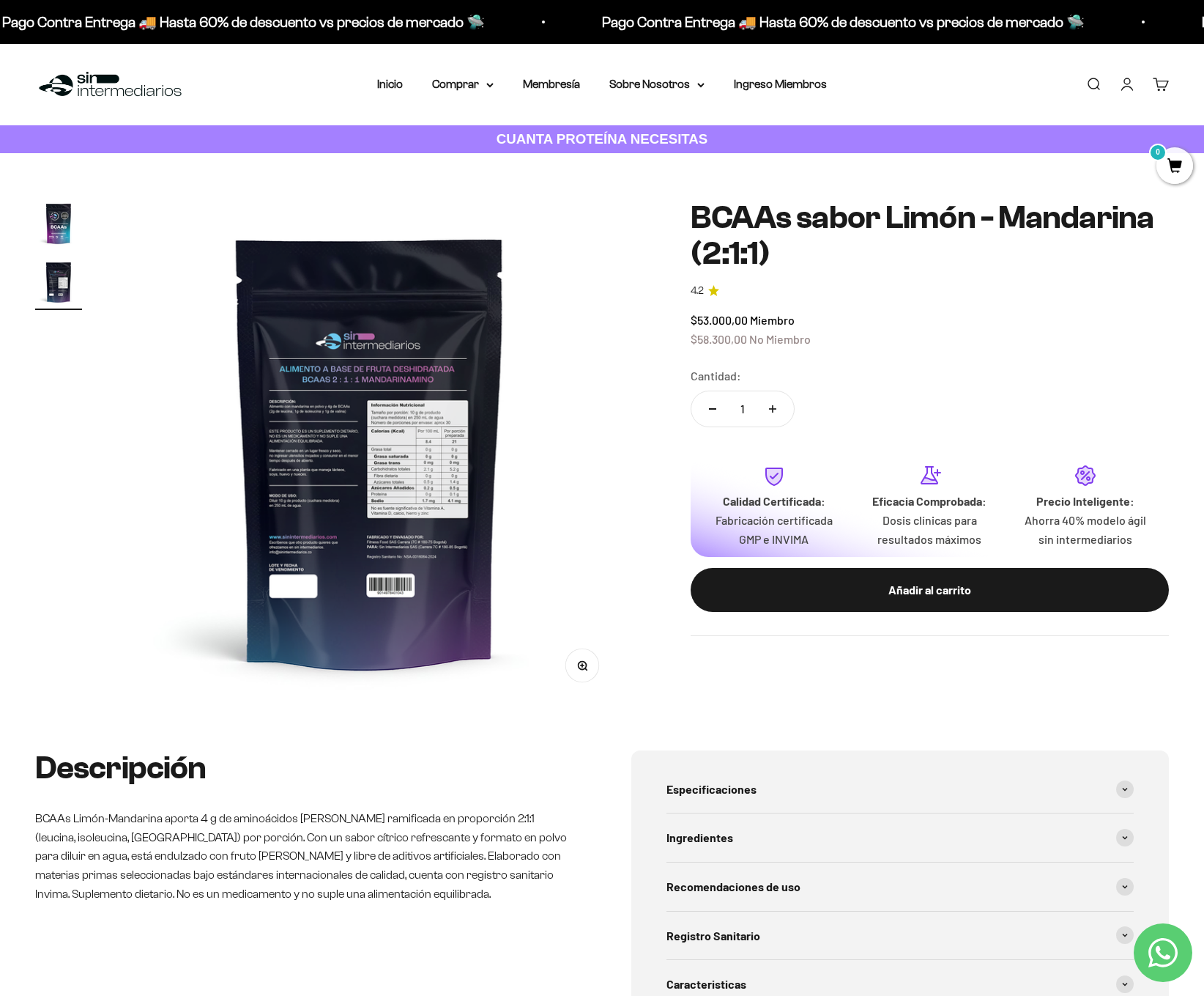
scroll to position [0, 520]
click at [590, 669] on button "Zoom" at bounding box center [582, 665] width 33 height 33
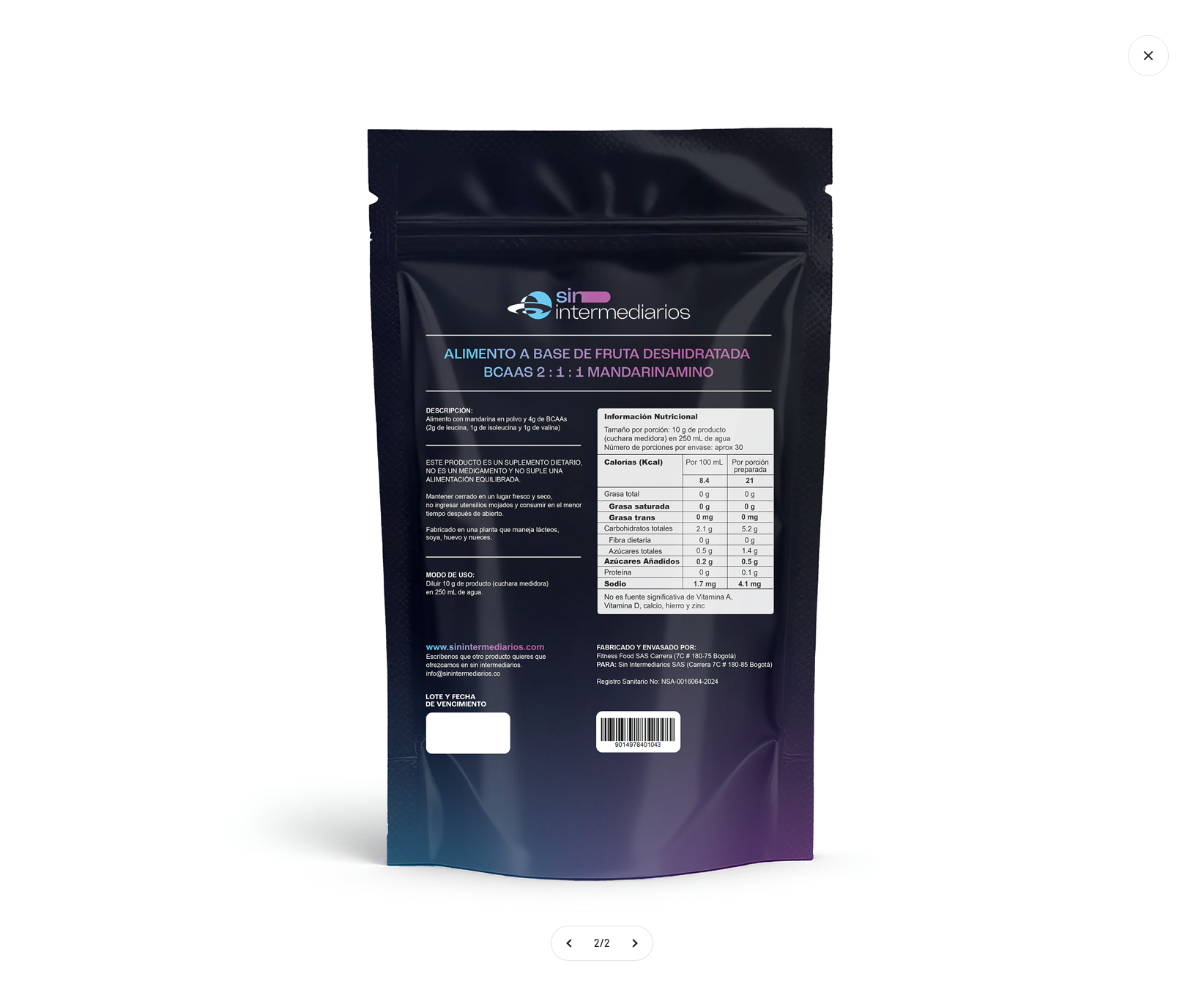
click at [985, 223] on img at bounding box center [602, 498] width 879 height 879
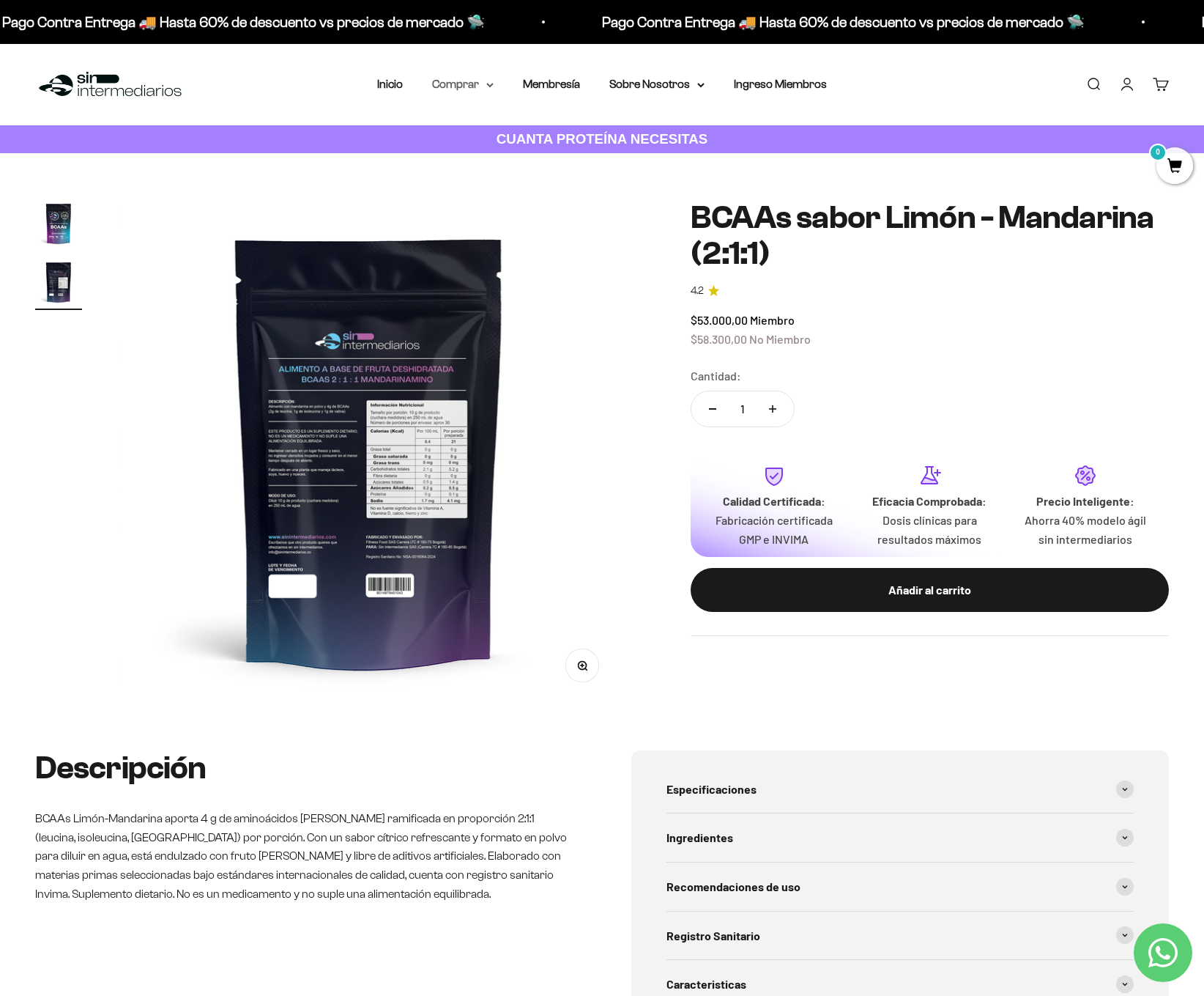
click at [470, 79] on summary "Comprar" at bounding box center [463, 84] width 61 height 19
click at [519, 168] on span "Otros Suplementos" at bounding box center [490, 159] width 98 height 19
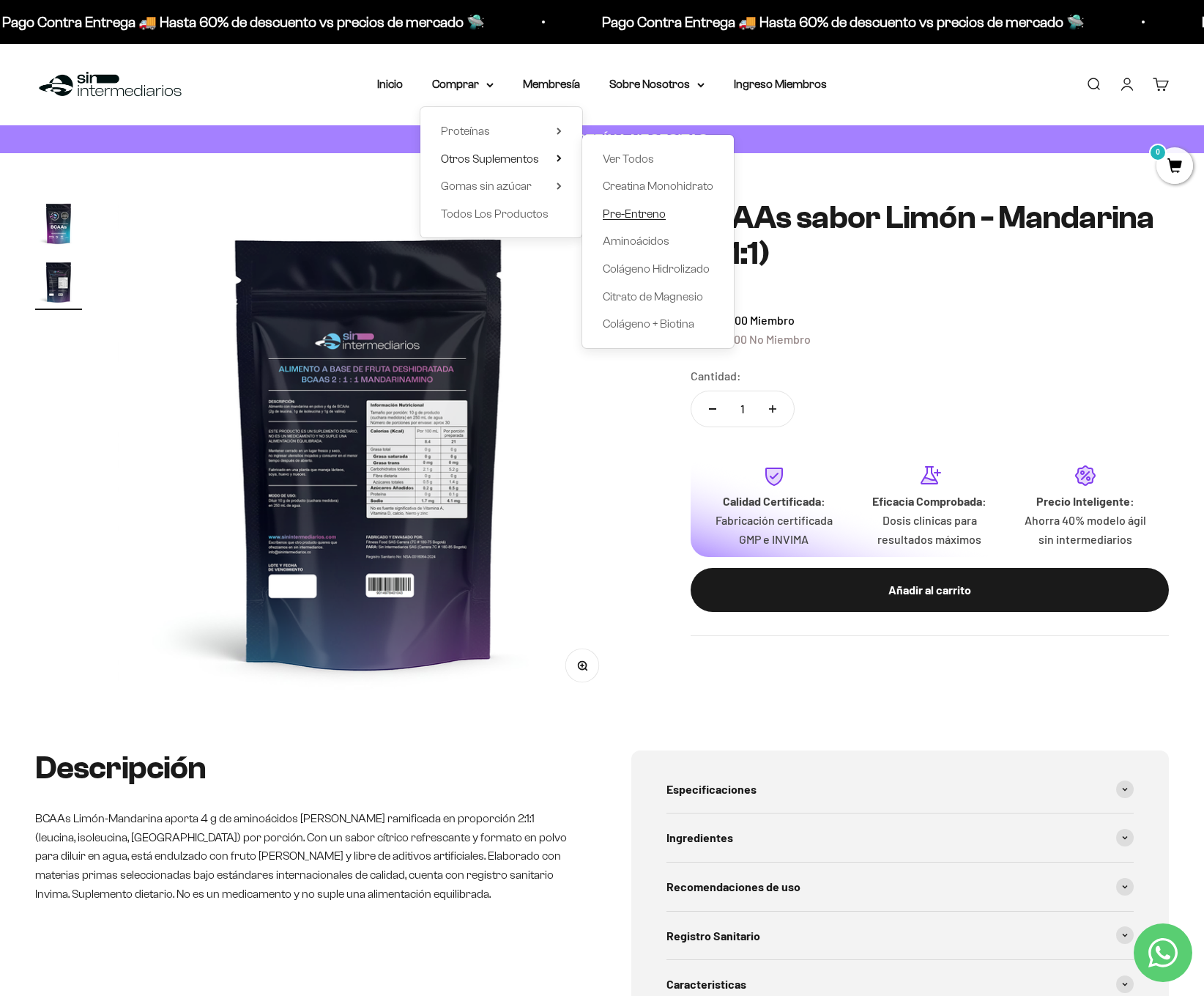
click at [622, 216] on span "Pre-Entreno" at bounding box center [634, 214] width 63 height 13
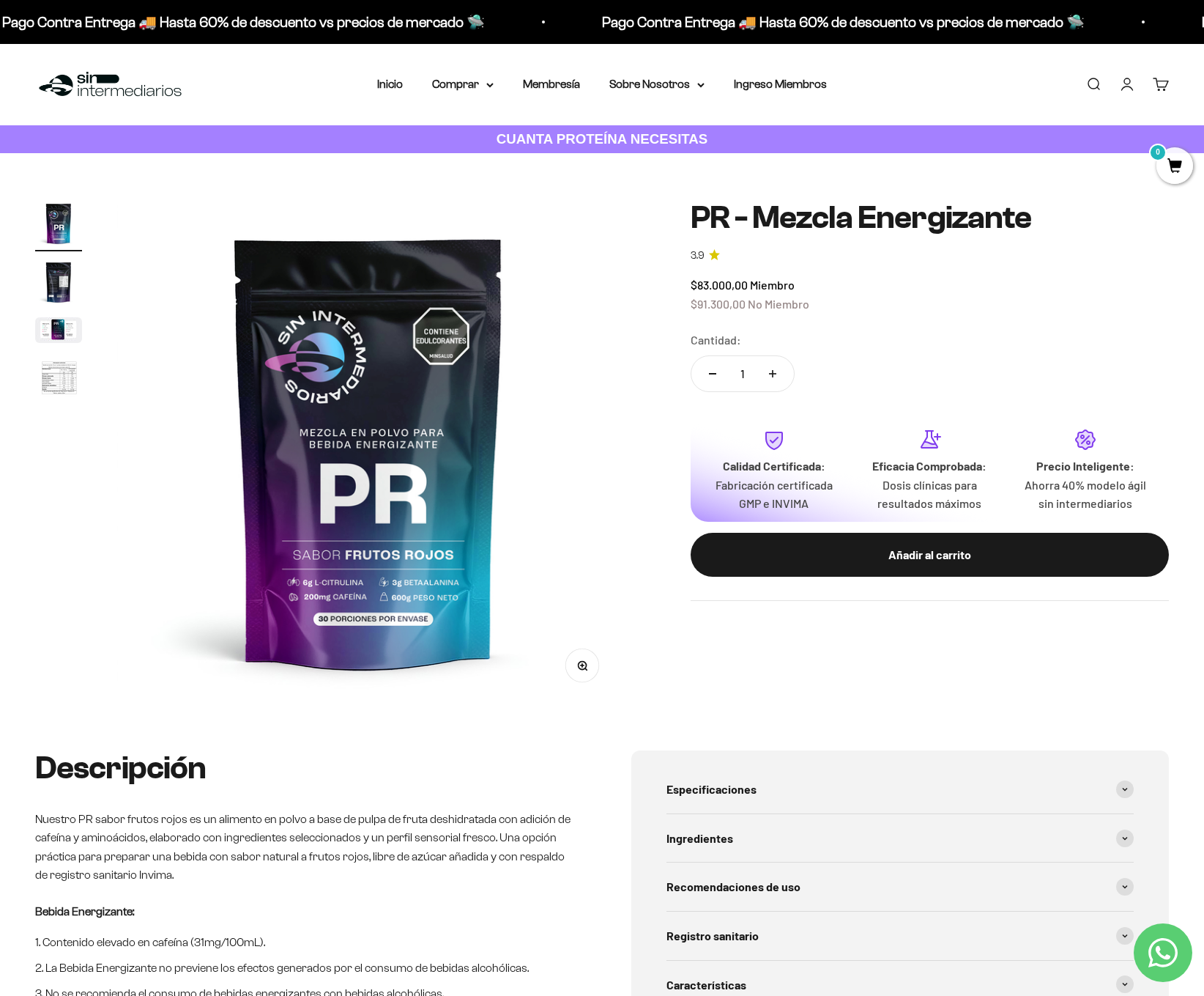
click at [39, 308] on button "Ir al artículo 2" at bounding box center [58, 285] width 47 height 51
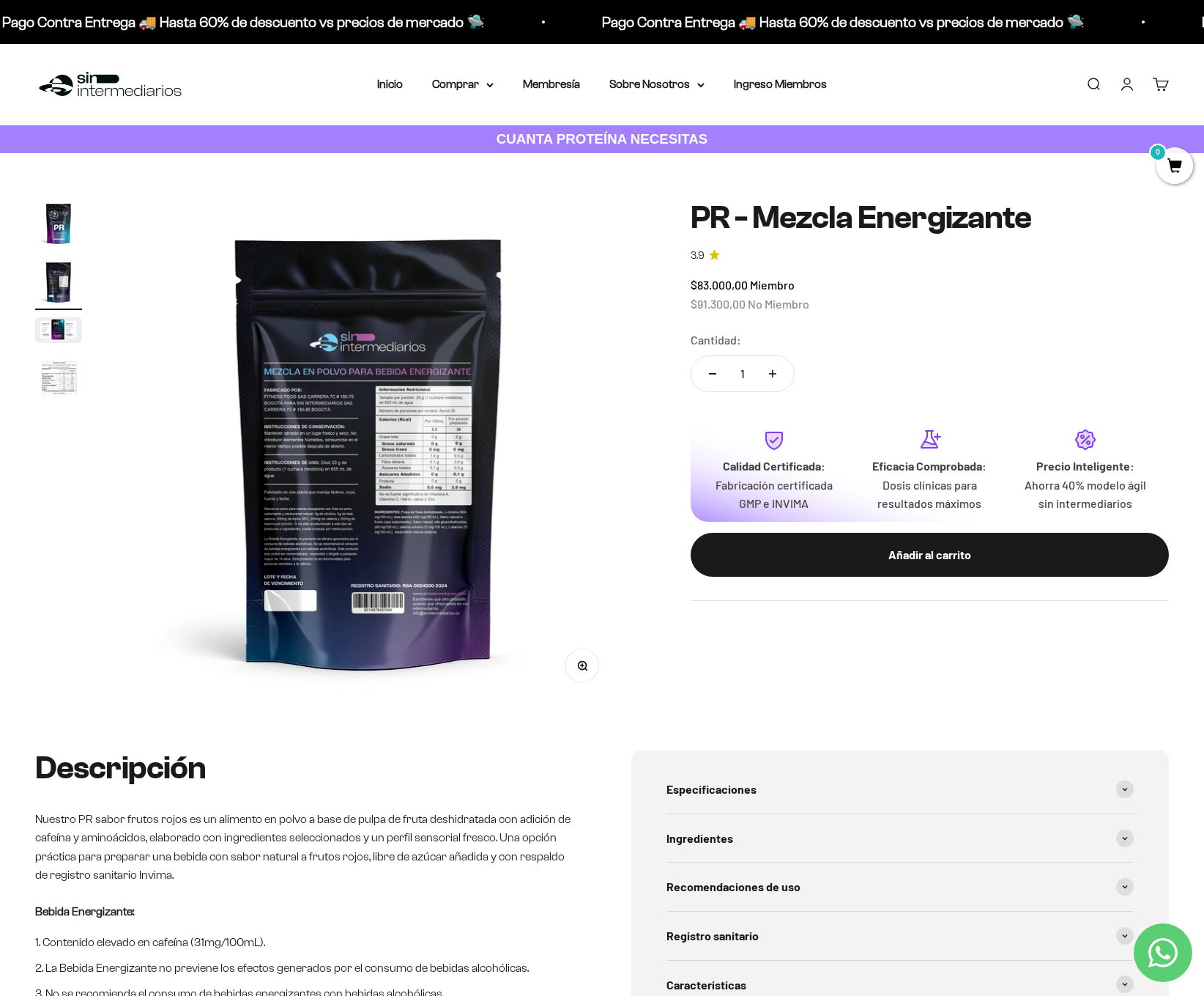
click at [295, 420] on img at bounding box center [370, 452] width 503 height 503
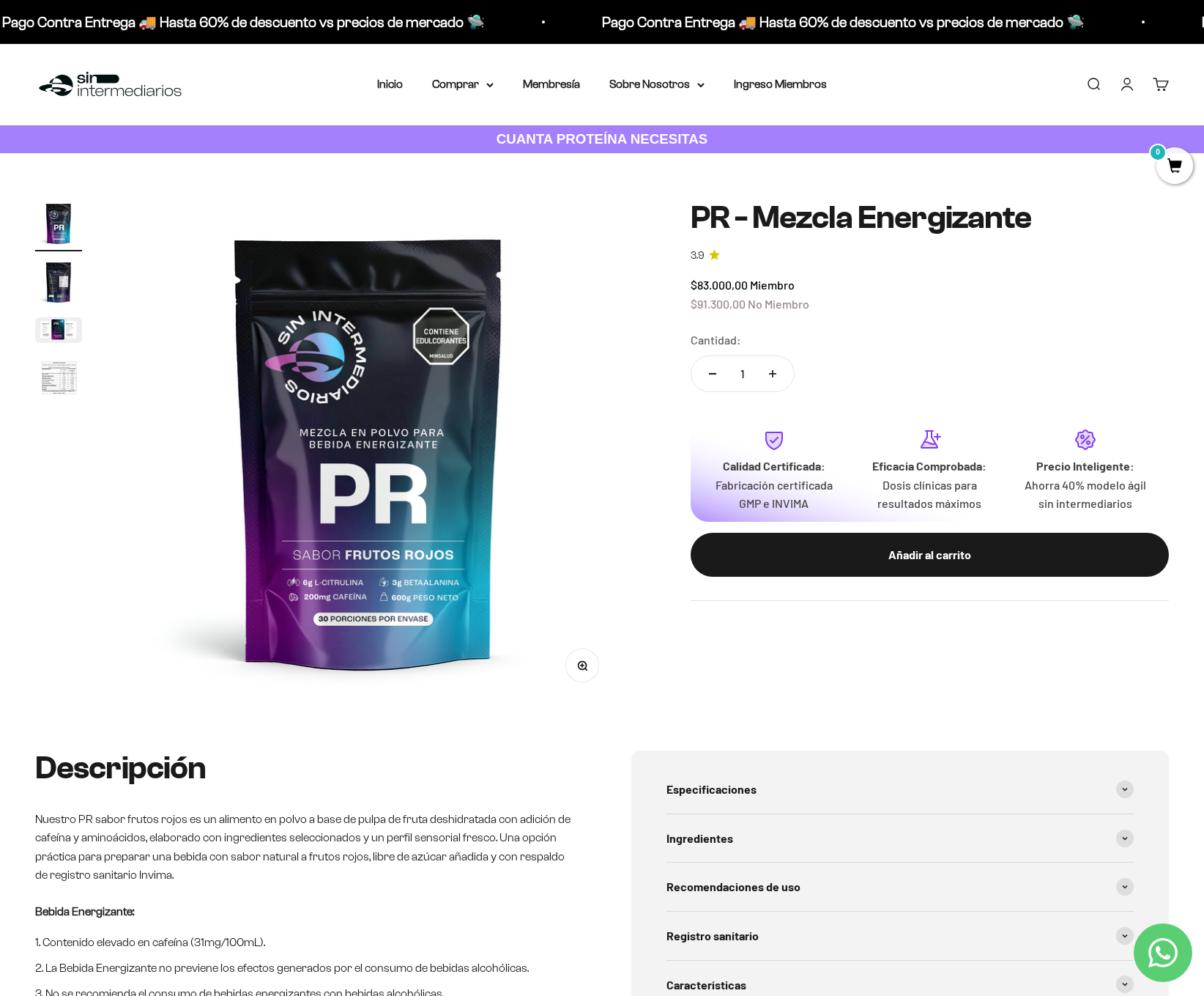
click at [58, 281] on img "Ir al artículo 2" at bounding box center [58, 282] width 47 height 47
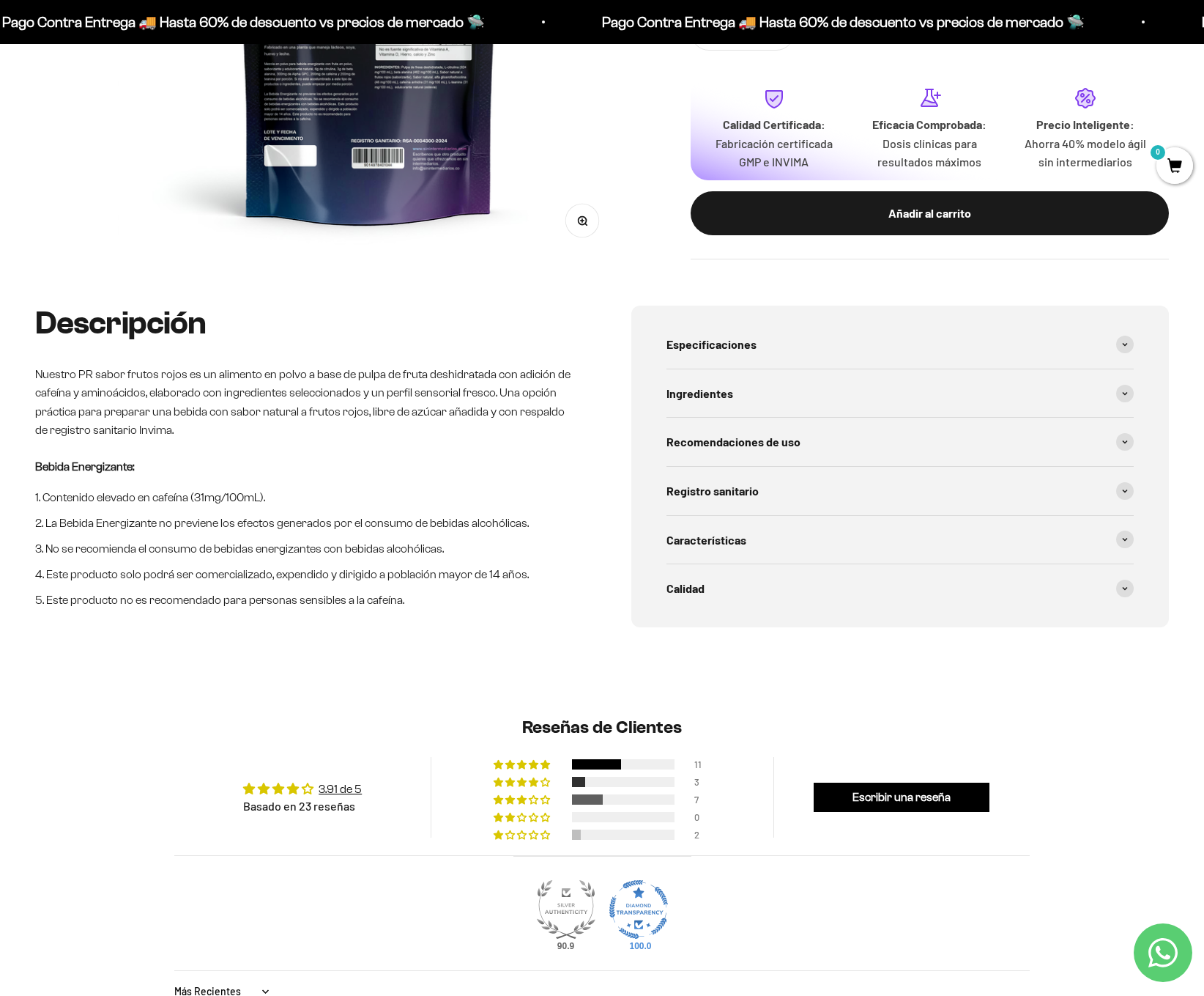
scroll to position [428, 0]
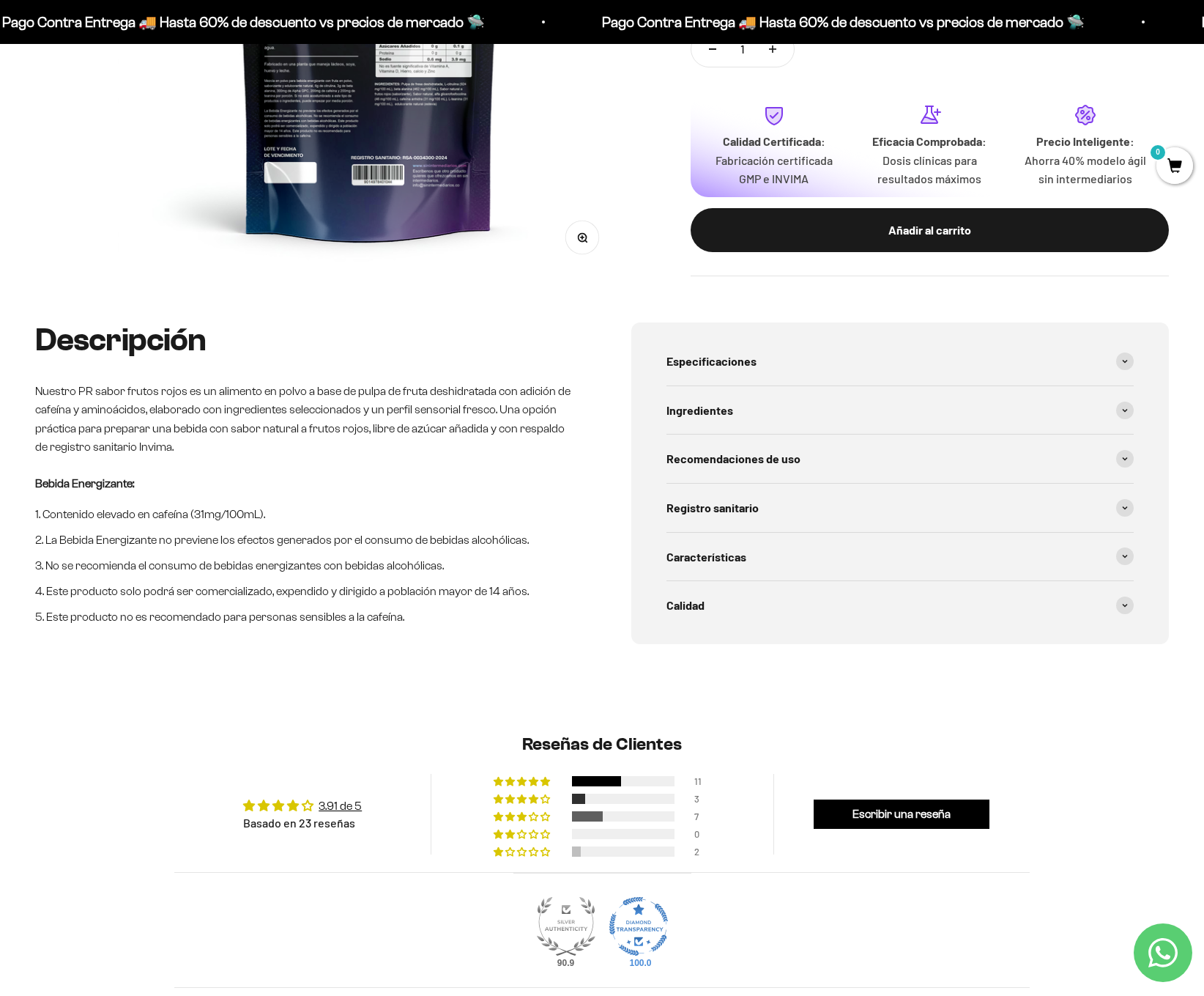
click at [351, 449] on p "Nuestro PR sabor frutos rojos es un alimento en polvo a base de pulpa de fruta …" at bounding box center [304, 419] width 538 height 74
click at [347, 453] on p "Nuestro PR sabor frutos rojos es un alimento en polvo a base de pulpa de fruta …" at bounding box center [304, 419] width 538 height 74
click at [344, 455] on p "Nuestro PR sabor frutos rojos es un alimento en polvo a base de pulpa de fruta …" at bounding box center [304, 419] width 538 height 74
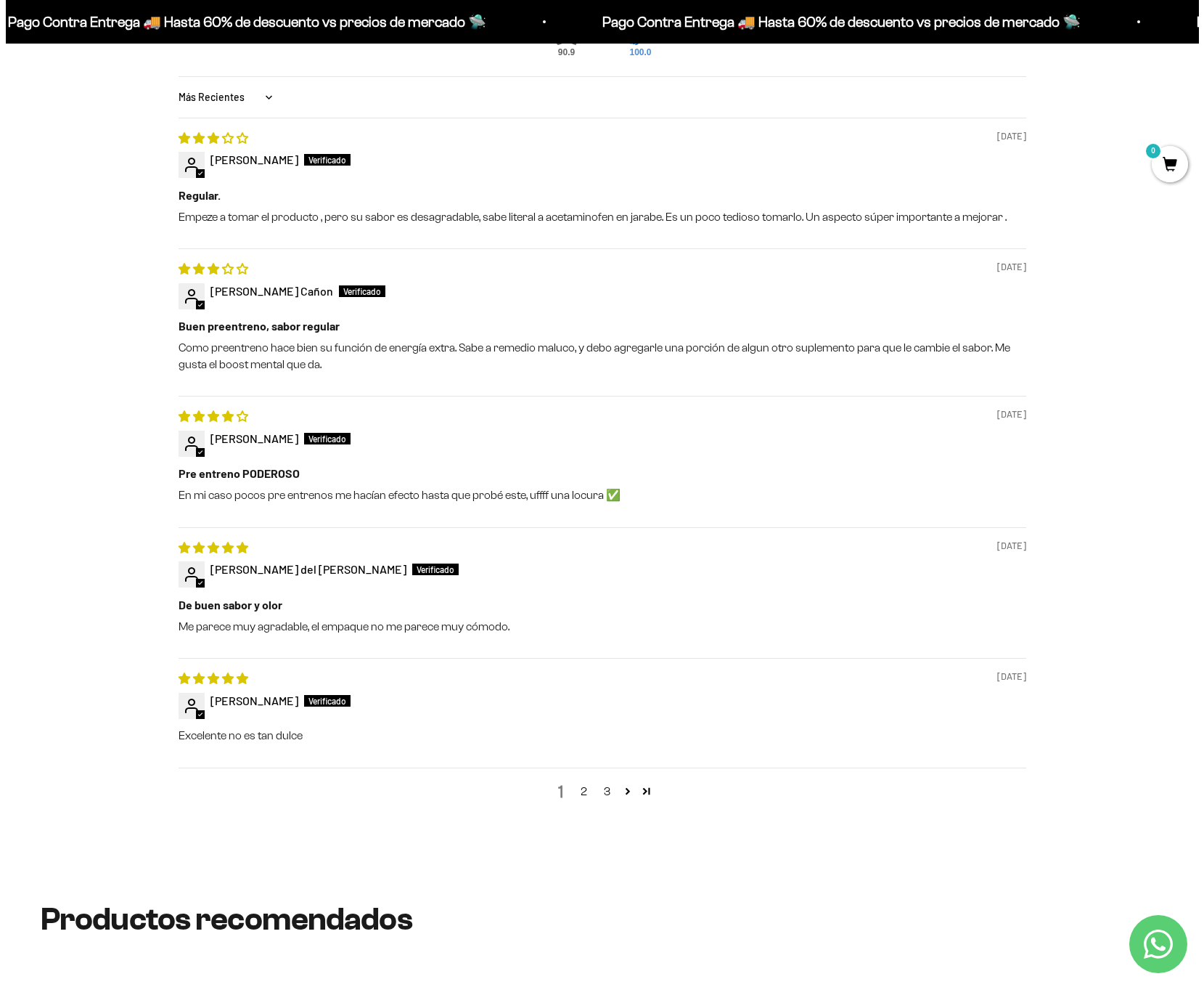
scroll to position [0, 0]
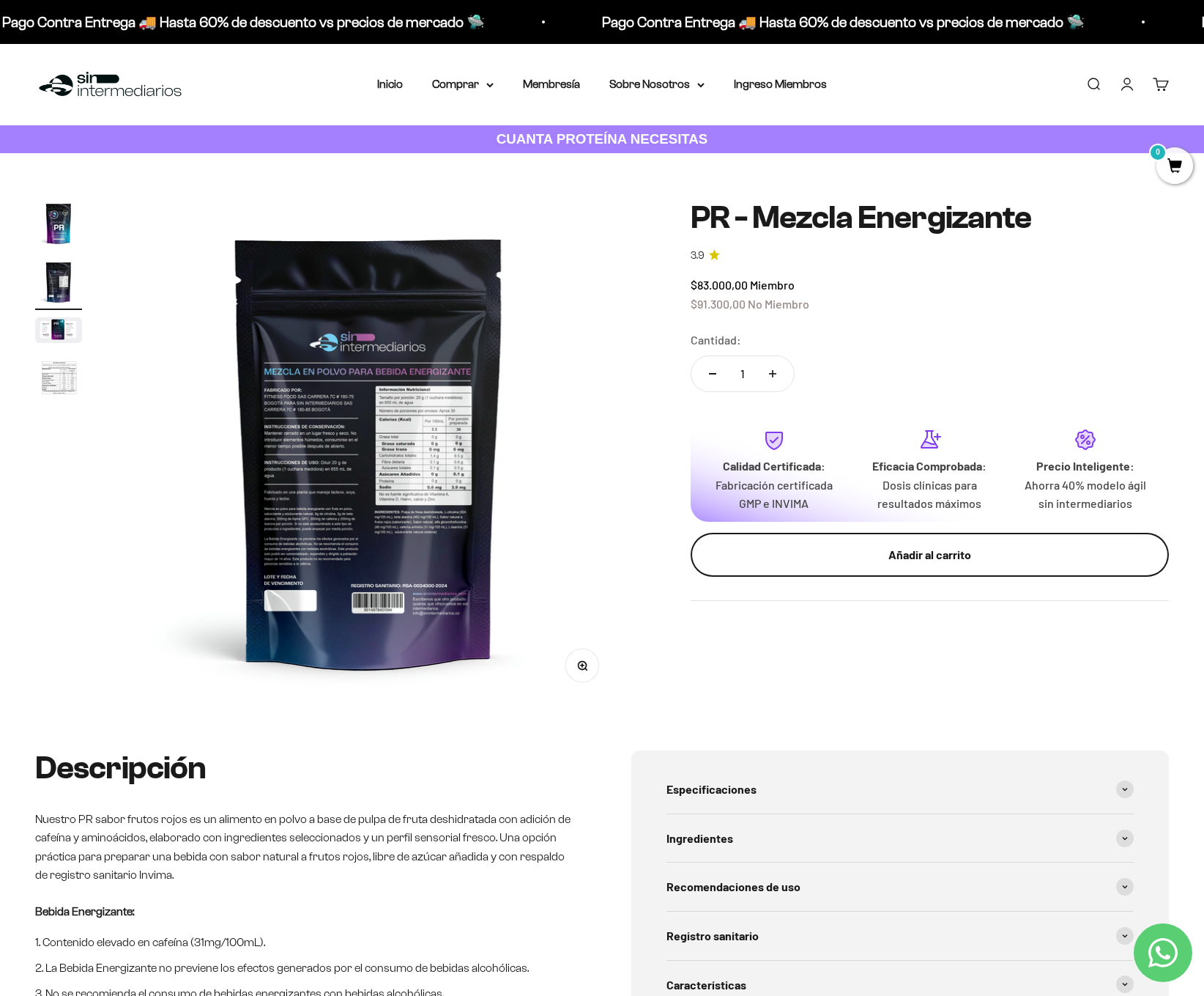
click at [818, 539] on button "Añadir al carrito" at bounding box center [930, 554] width 478 height 44
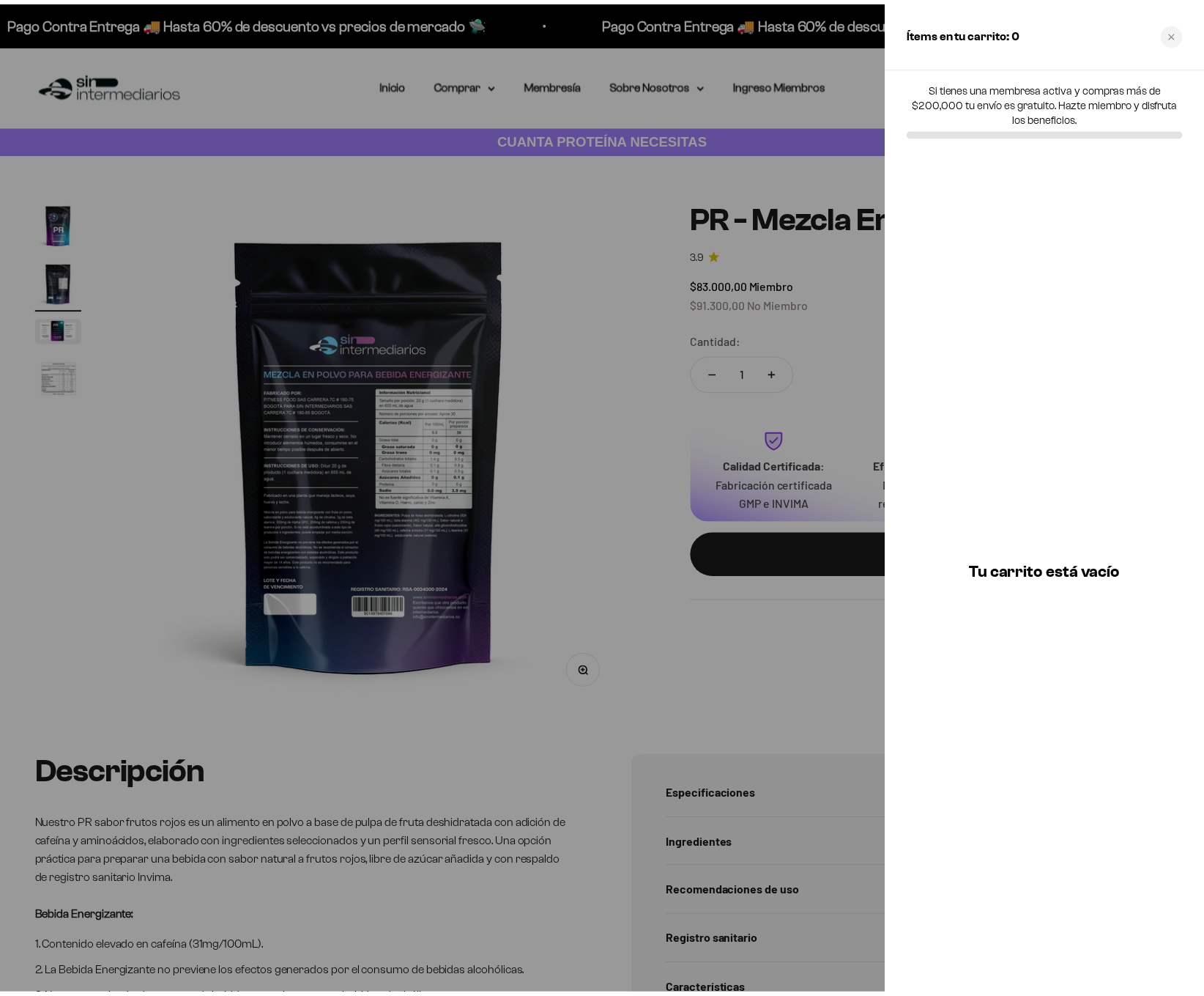
scroll to position [0, 526]
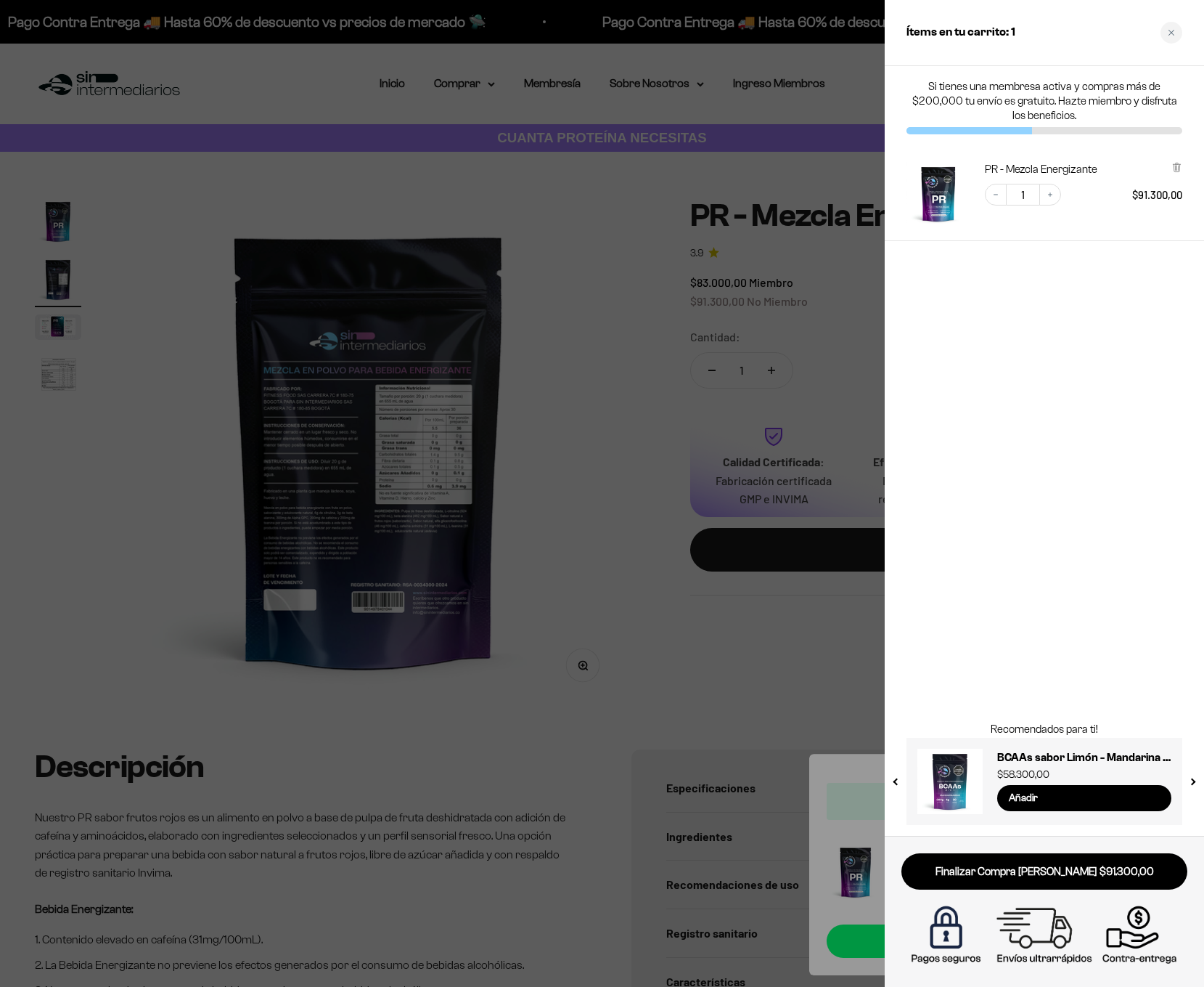
click at [744, 664] on div at bounding box center [602, 493] width 1204 height 987
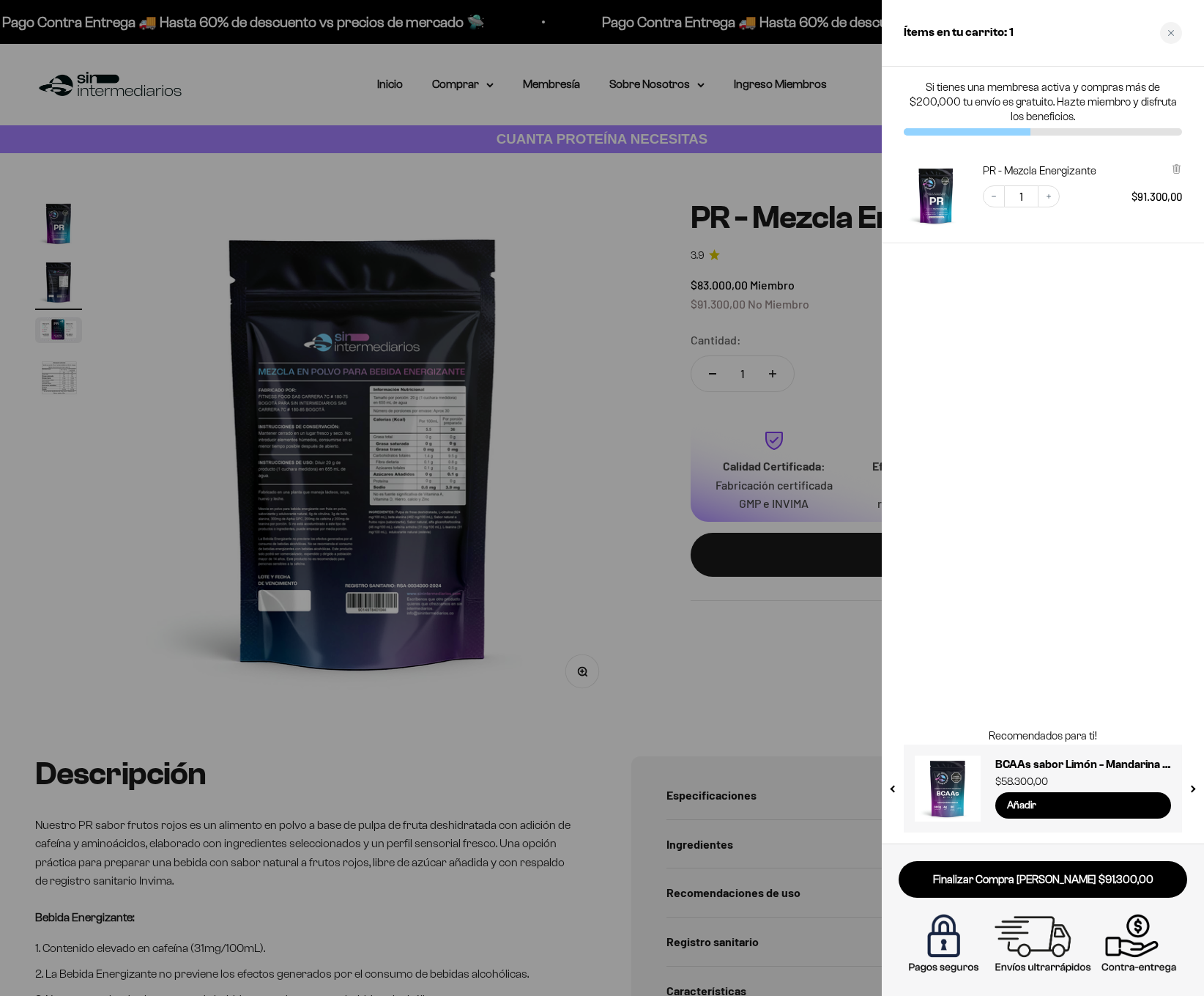
scroll to position [0, 520]
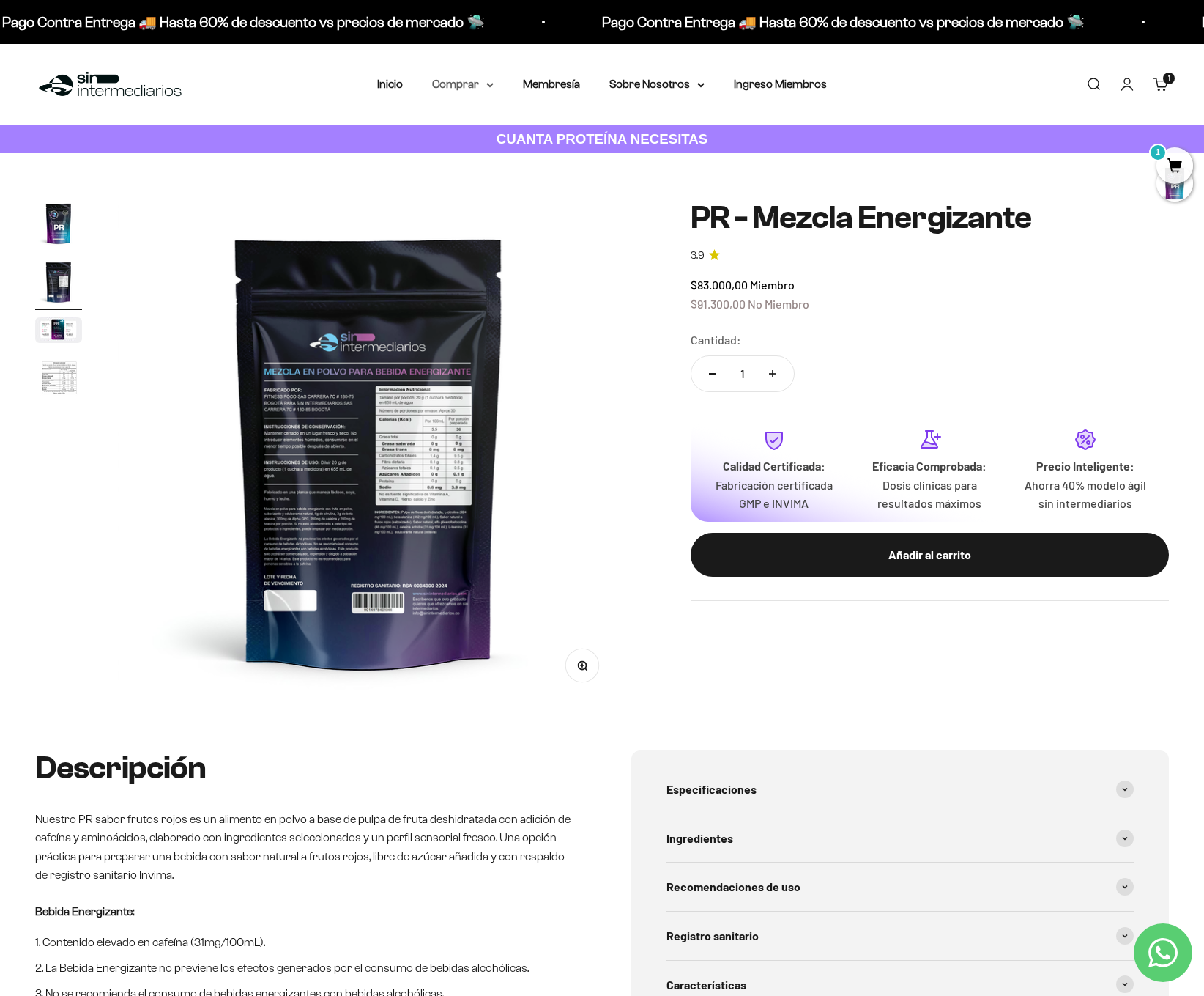
click at [467, 78] on summary "Comprar" at bounding box center [463, 84] width 61 height 19
click at [476, 132] on span "Proteínas" at bounding box center [465, 131] width 49 height 13
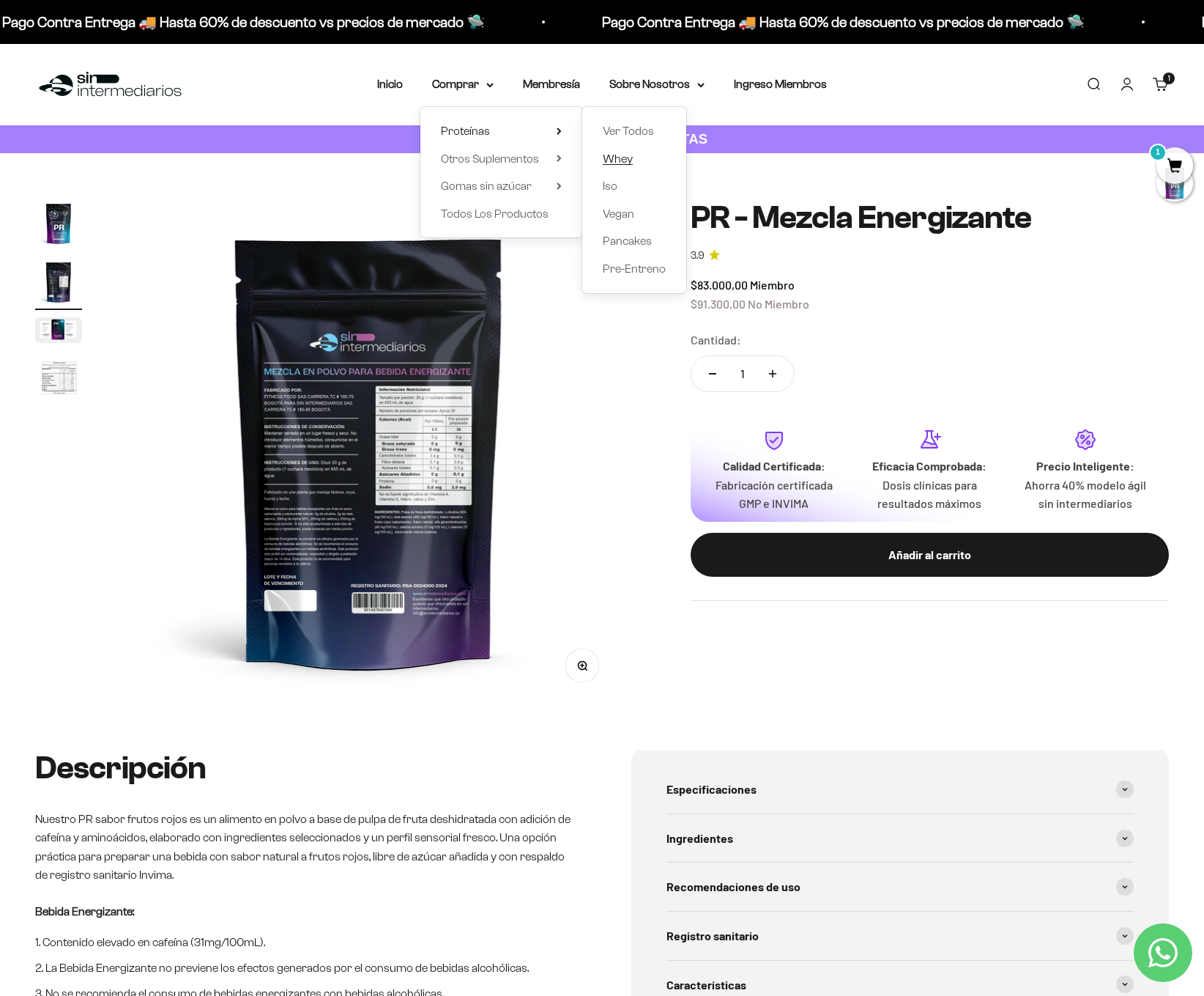
click at [617, 162] on span "Whey" at bounding box center [618, 159] width 30 height 13
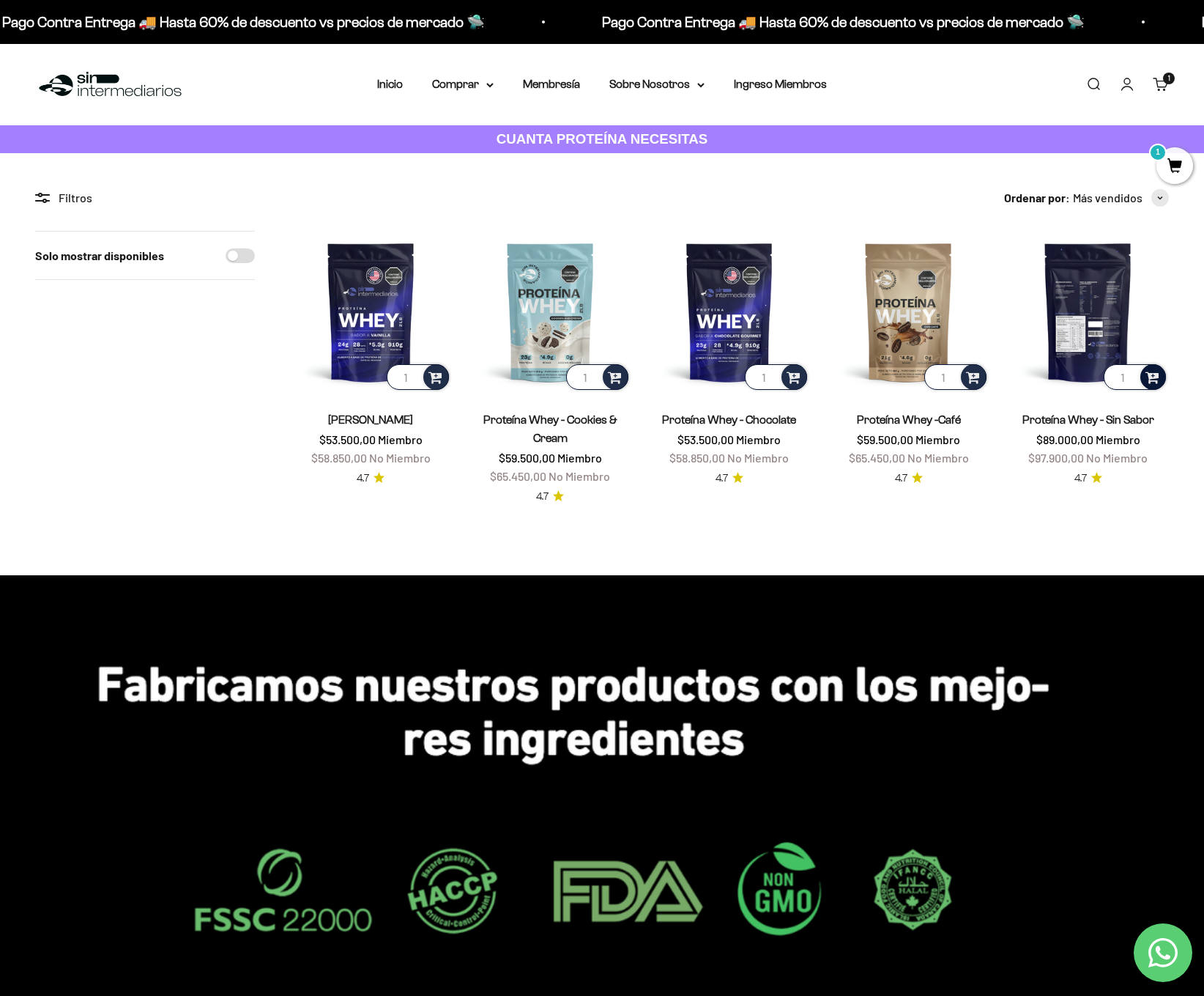
click at [1158, 383] on span at bounding box center [1152, 376] width 14 height 17
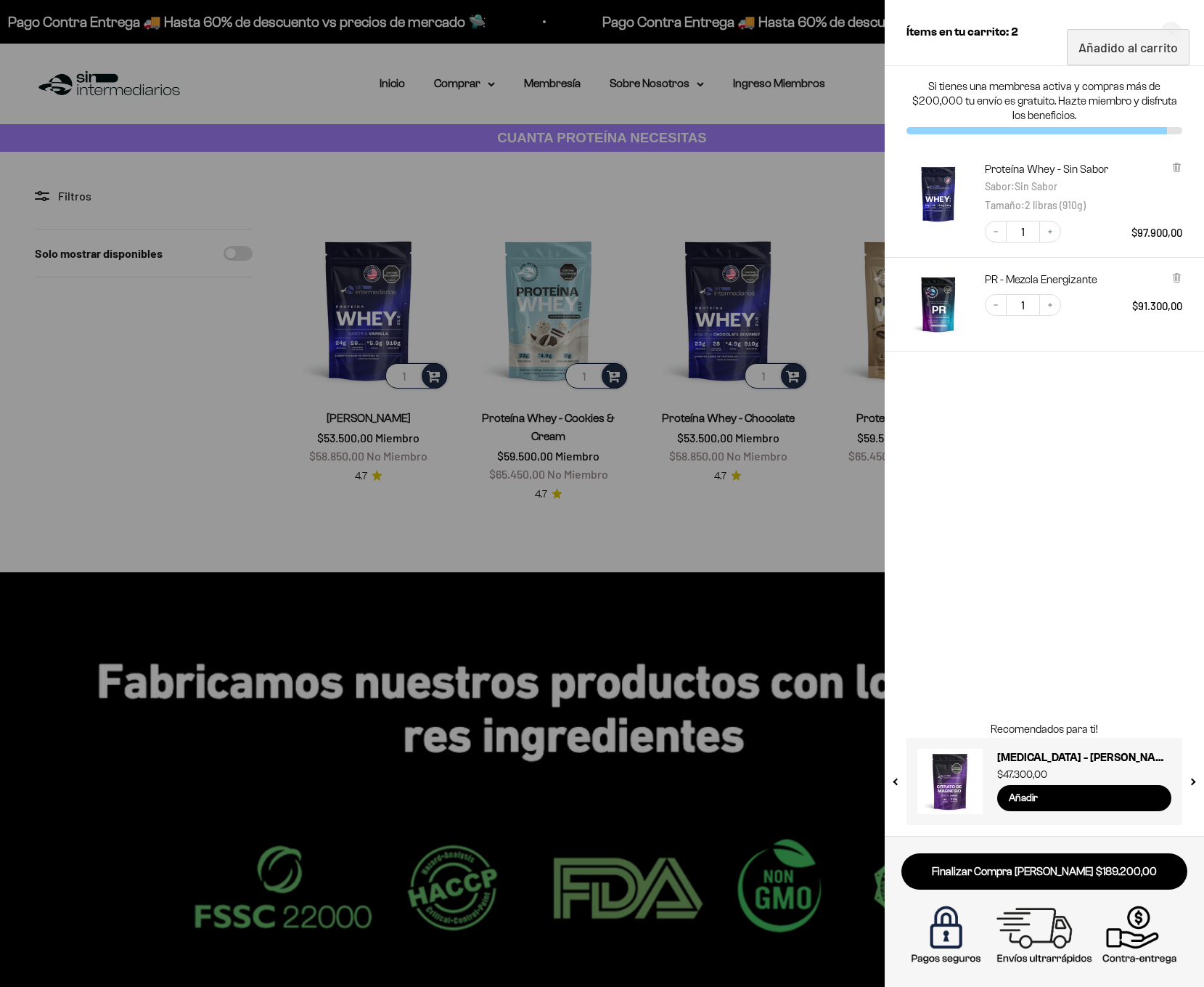
click at [599, 614] on div at bounding box center [602, 493] width 1204 height 987
